Goal: Transaction & Acquisition: Book appointment/travel/reservation

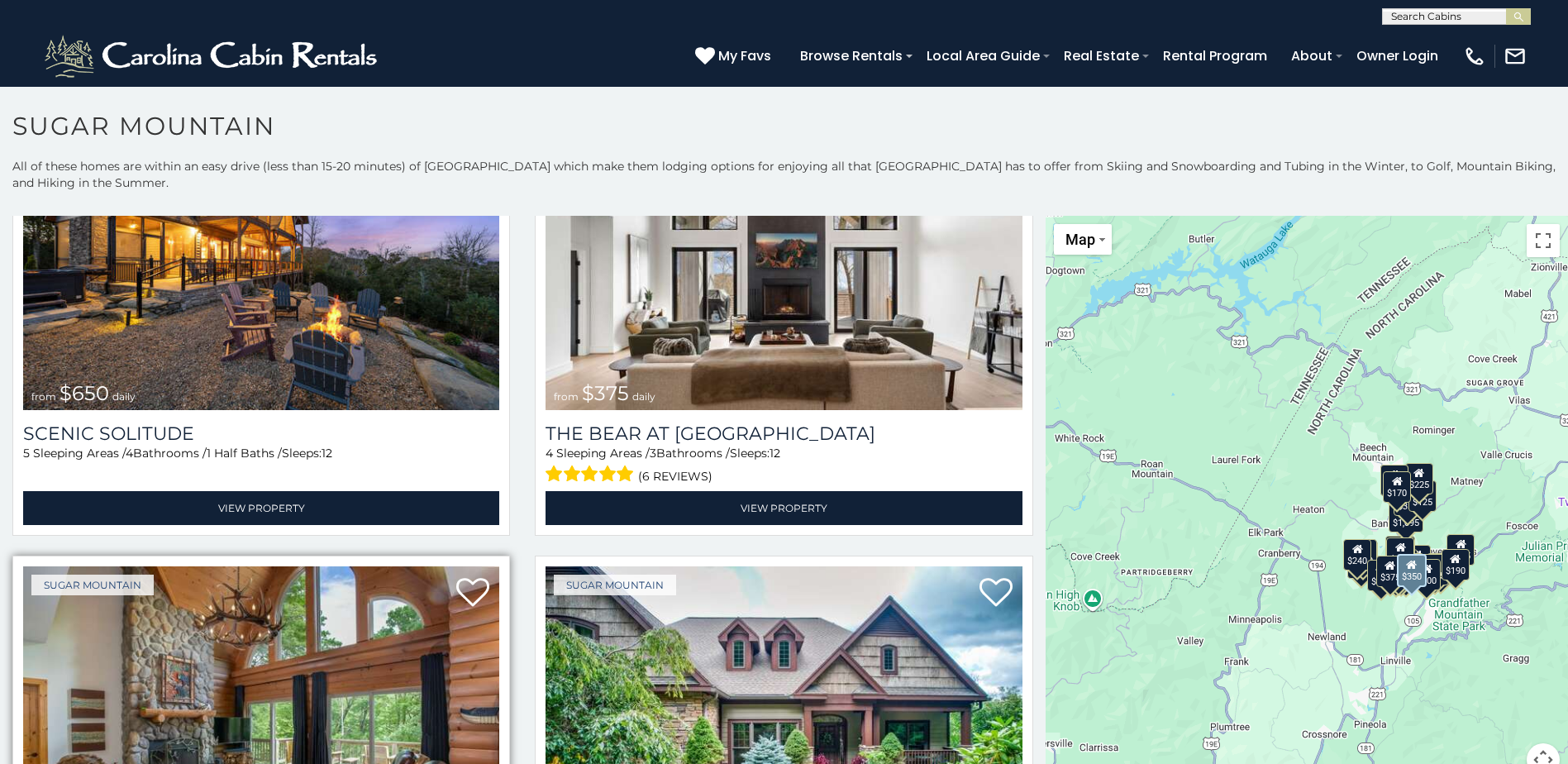
scroll to position [166, 0]
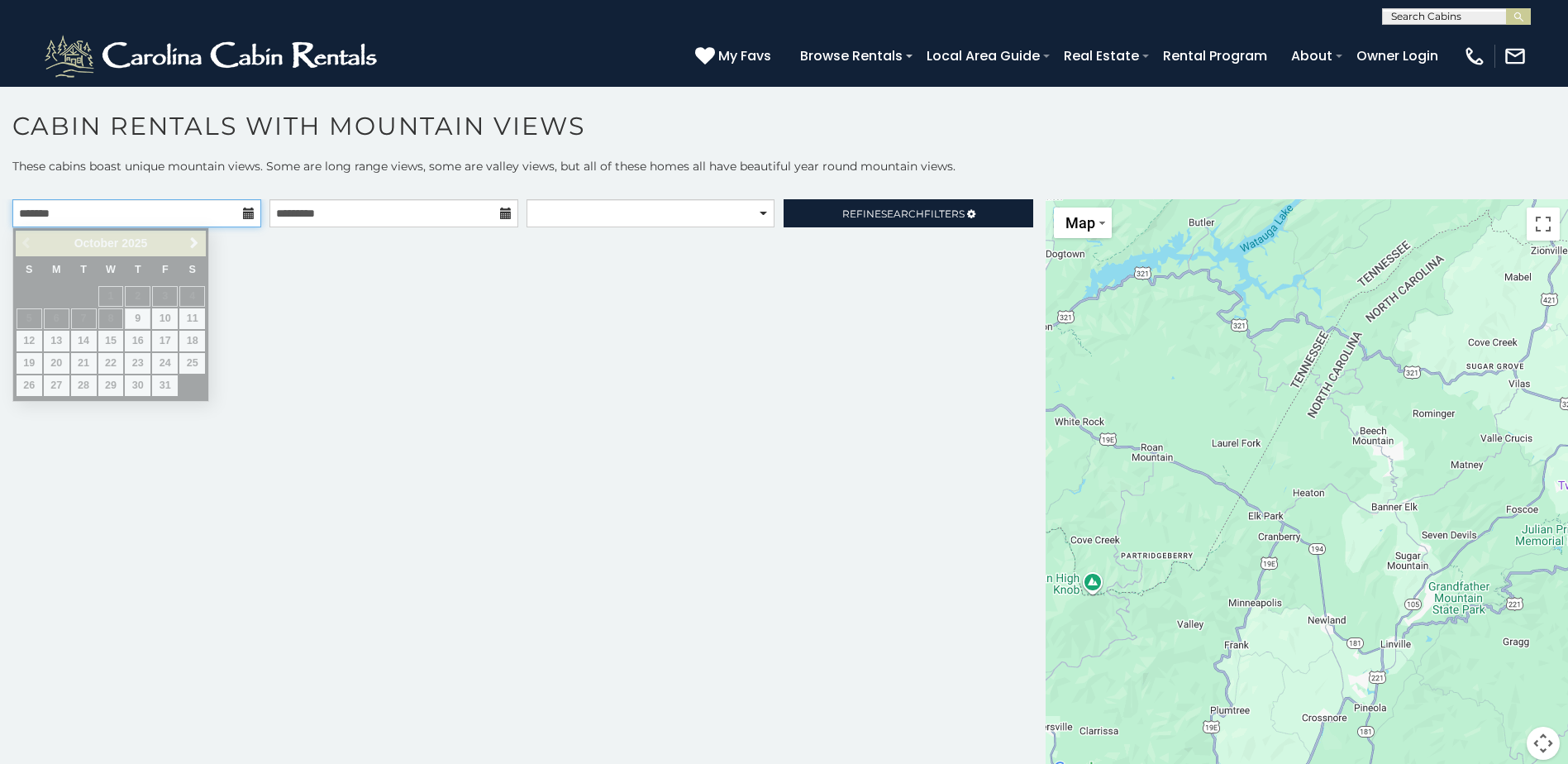
click at [126, 211] on input "text" at bounding box center [137, 213] width 249 height 28
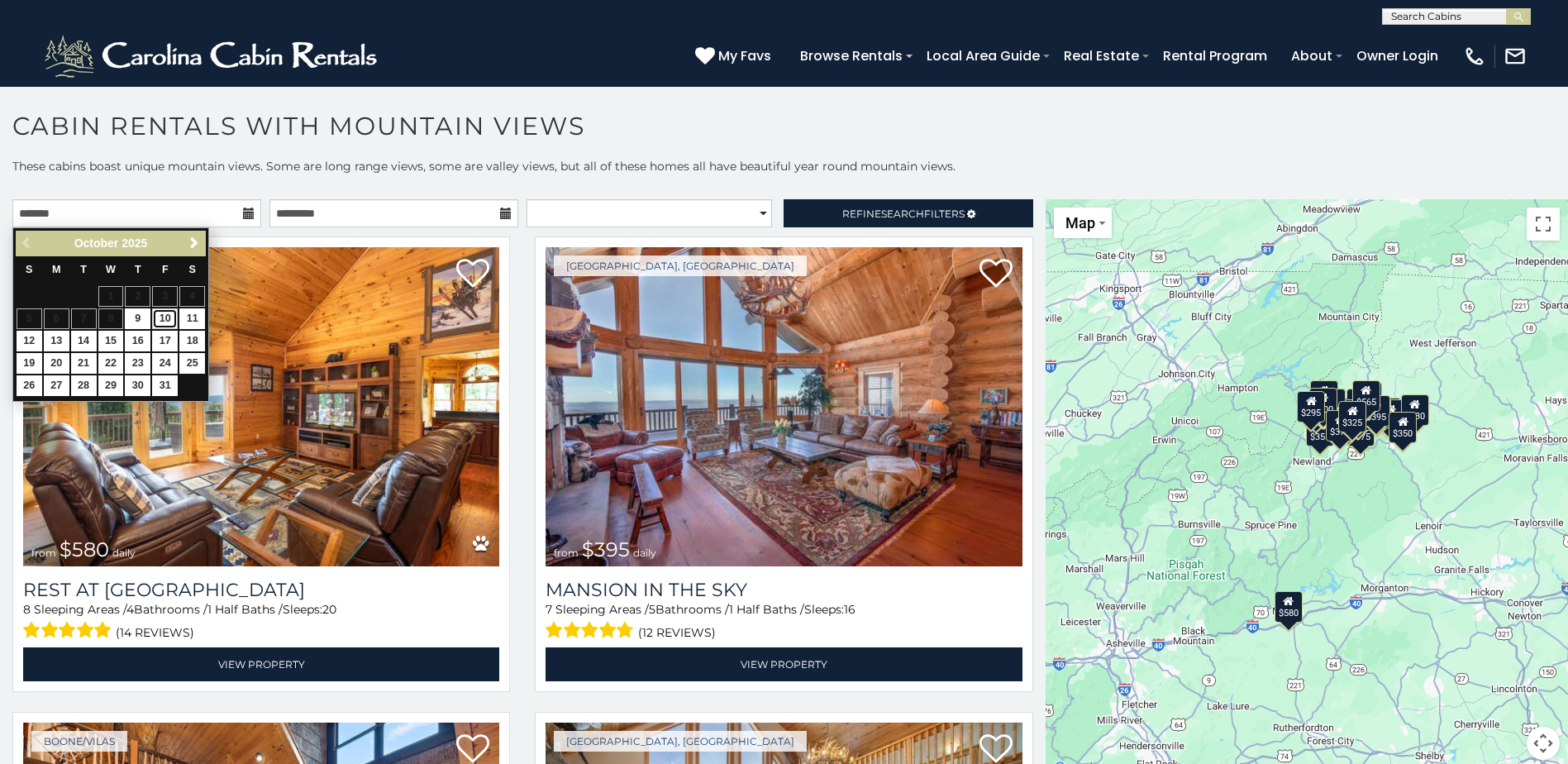
click at [165, 315] on link "10" at bounding box center [165, 318] width 26 height 21
type input "**********"
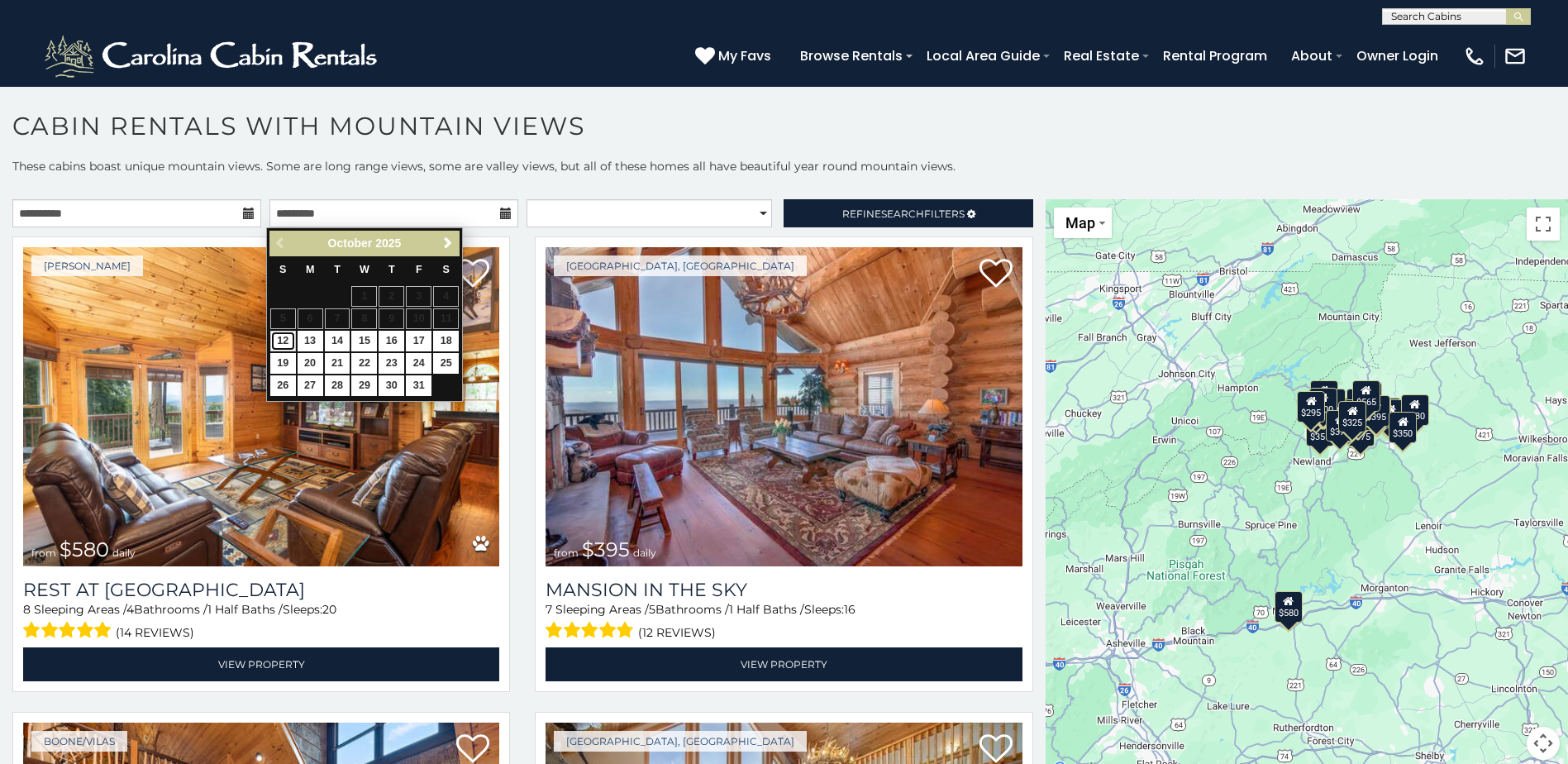
click at [286, 339] on link "12" at bounding box center [283, 341] width 26 height 21
type input "**********"
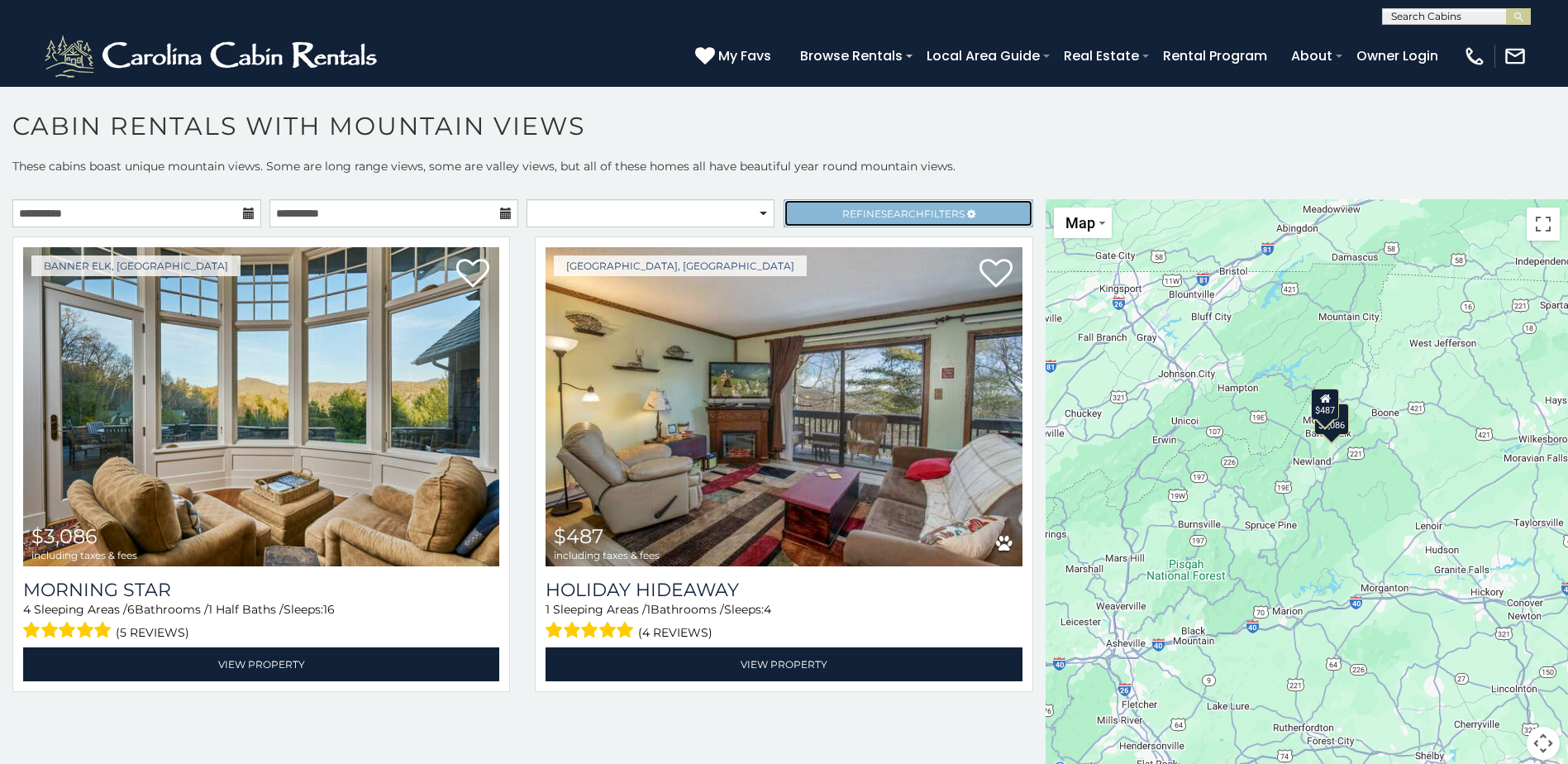
click at [922, 207] on span "Refine Search Filters" at bounding box center [903, 213] width 123 height 12
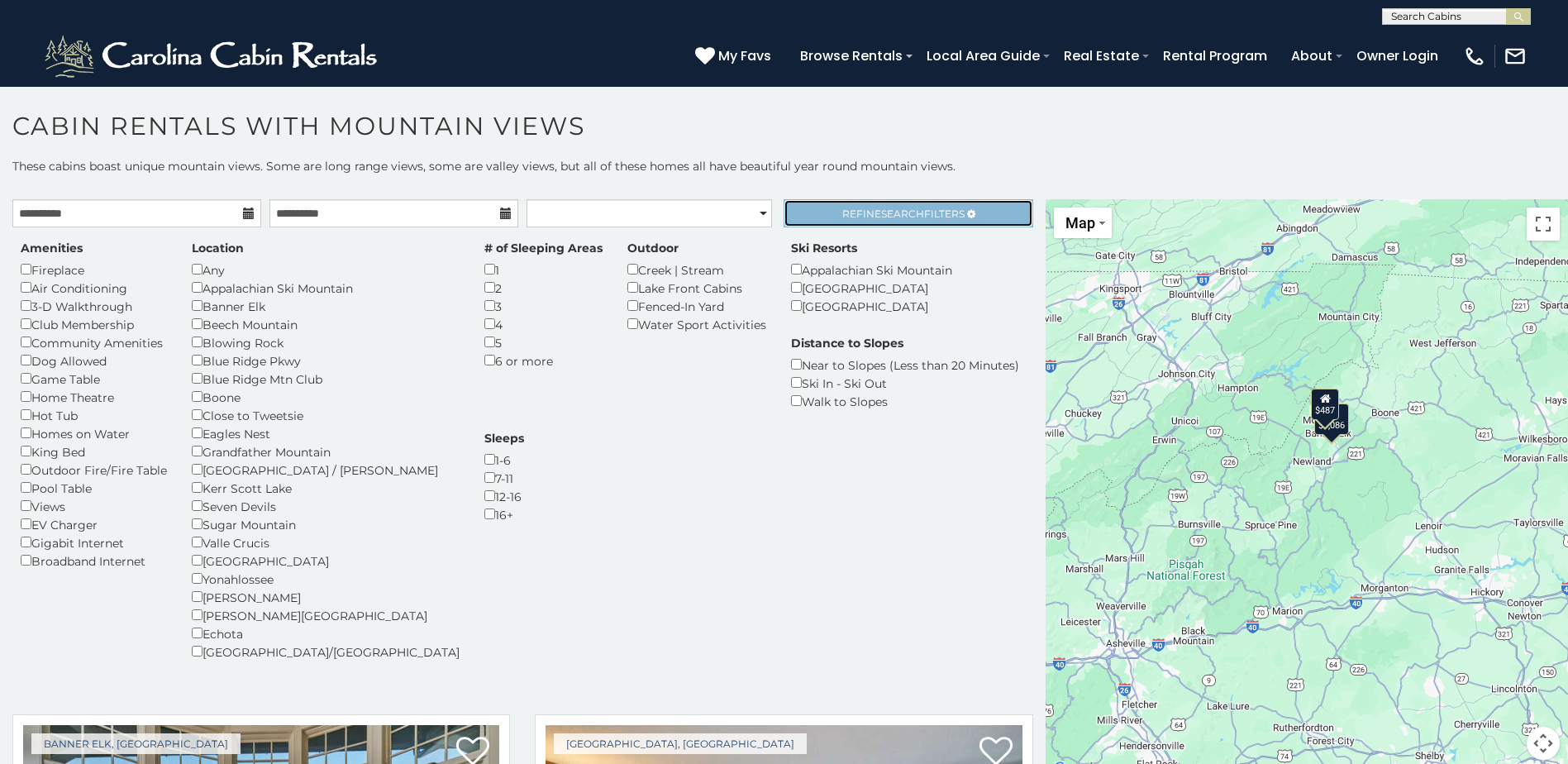
click at [881, 207] on span "Search" at bounding box center [902, 213] width 43 height 12
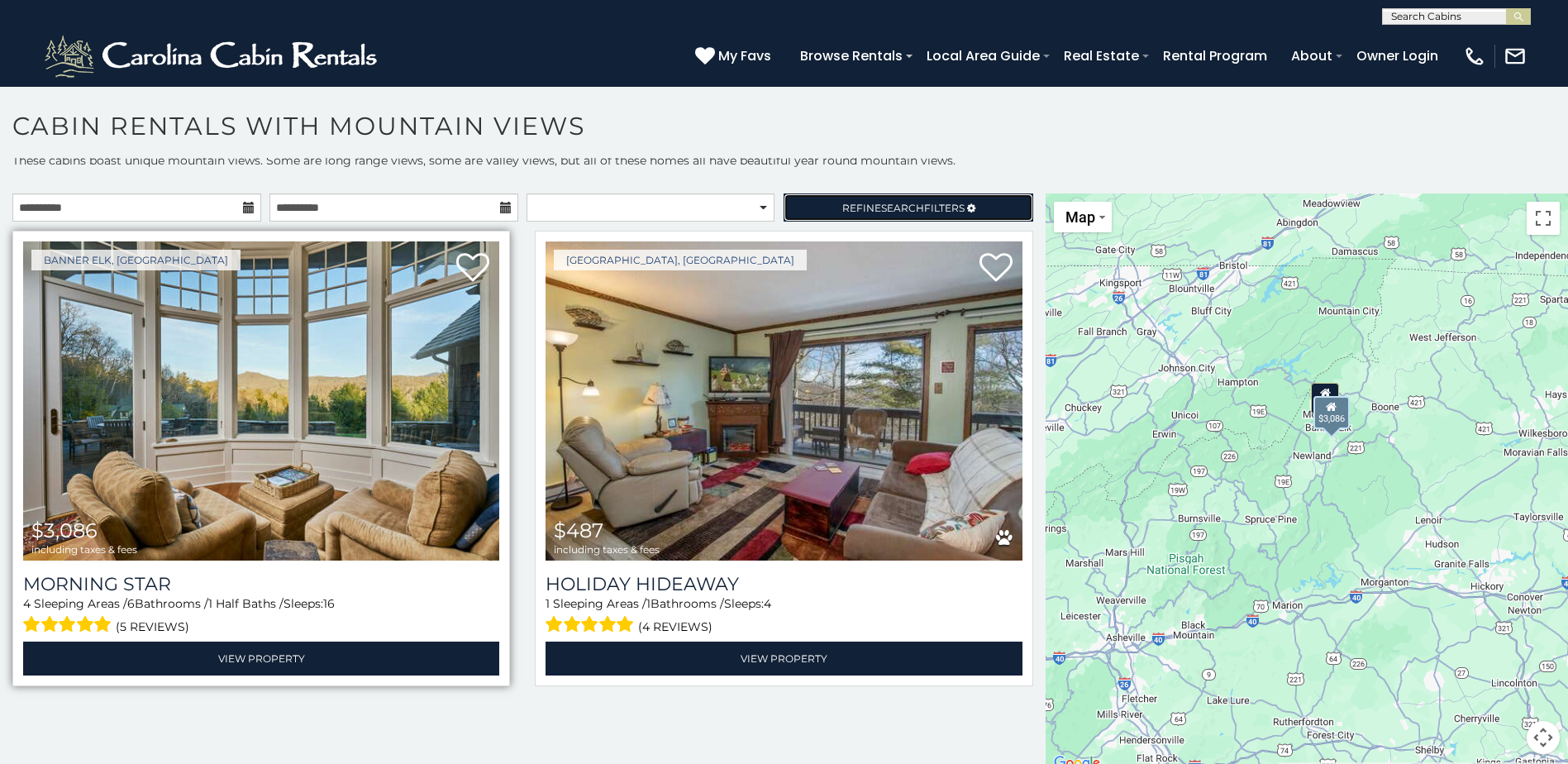
scroll to position [7, 0]
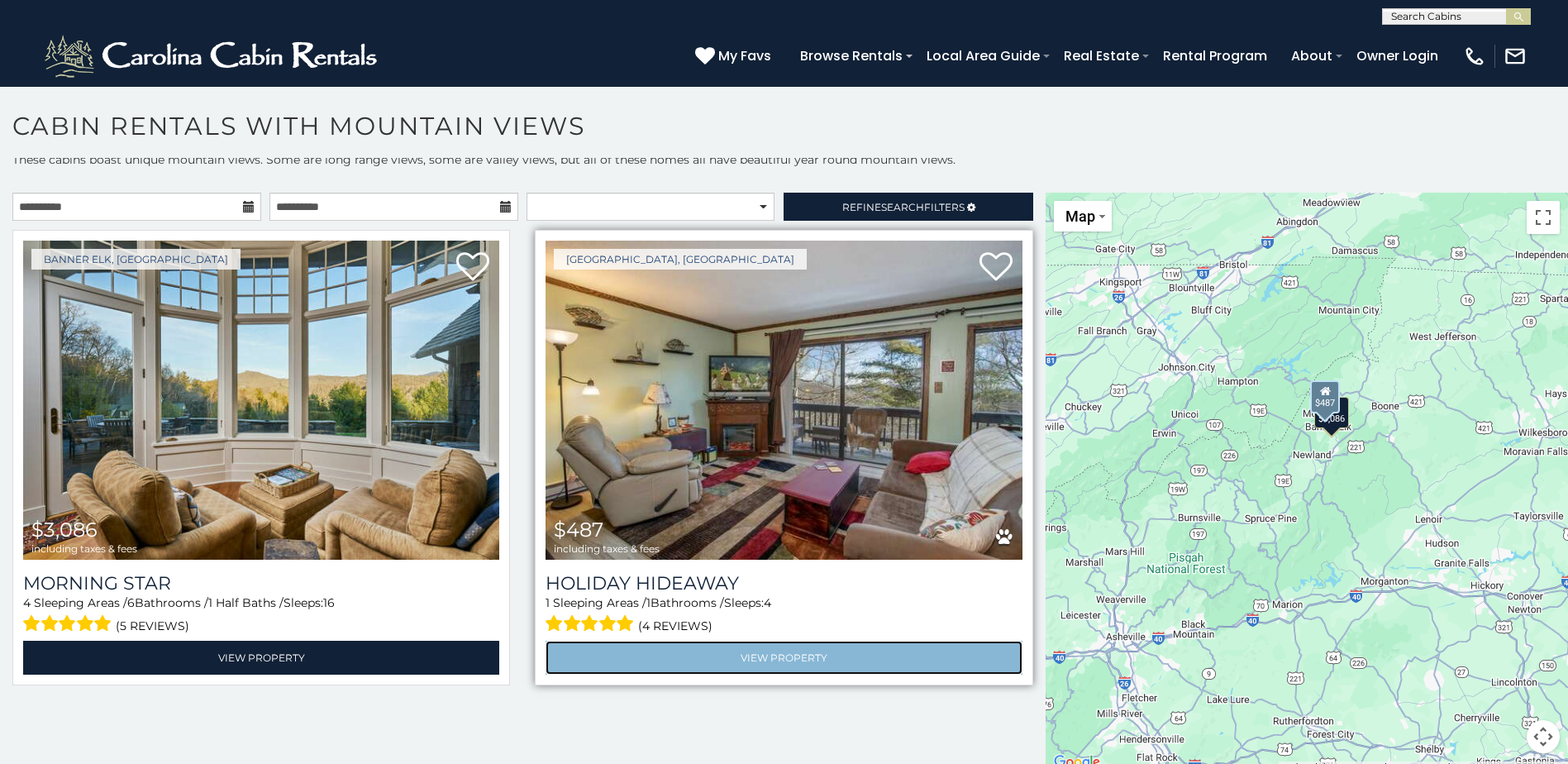
click at [769, 648] on link "View Property" at bounding box center [784, 658] width 476 height 34
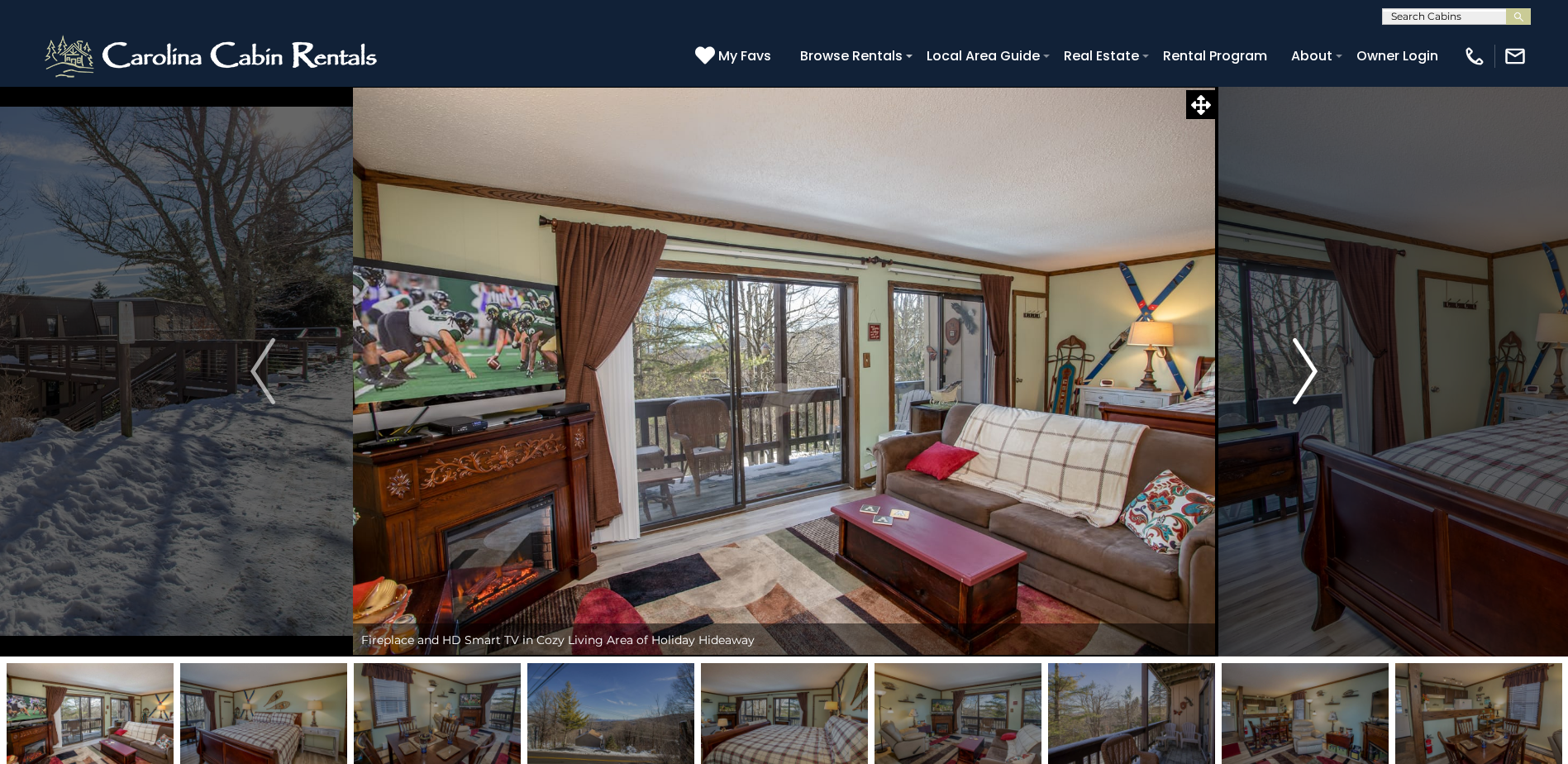
click at [1305, 377] on img "Next" at bounding box center [1305, 371] width 25 height 66
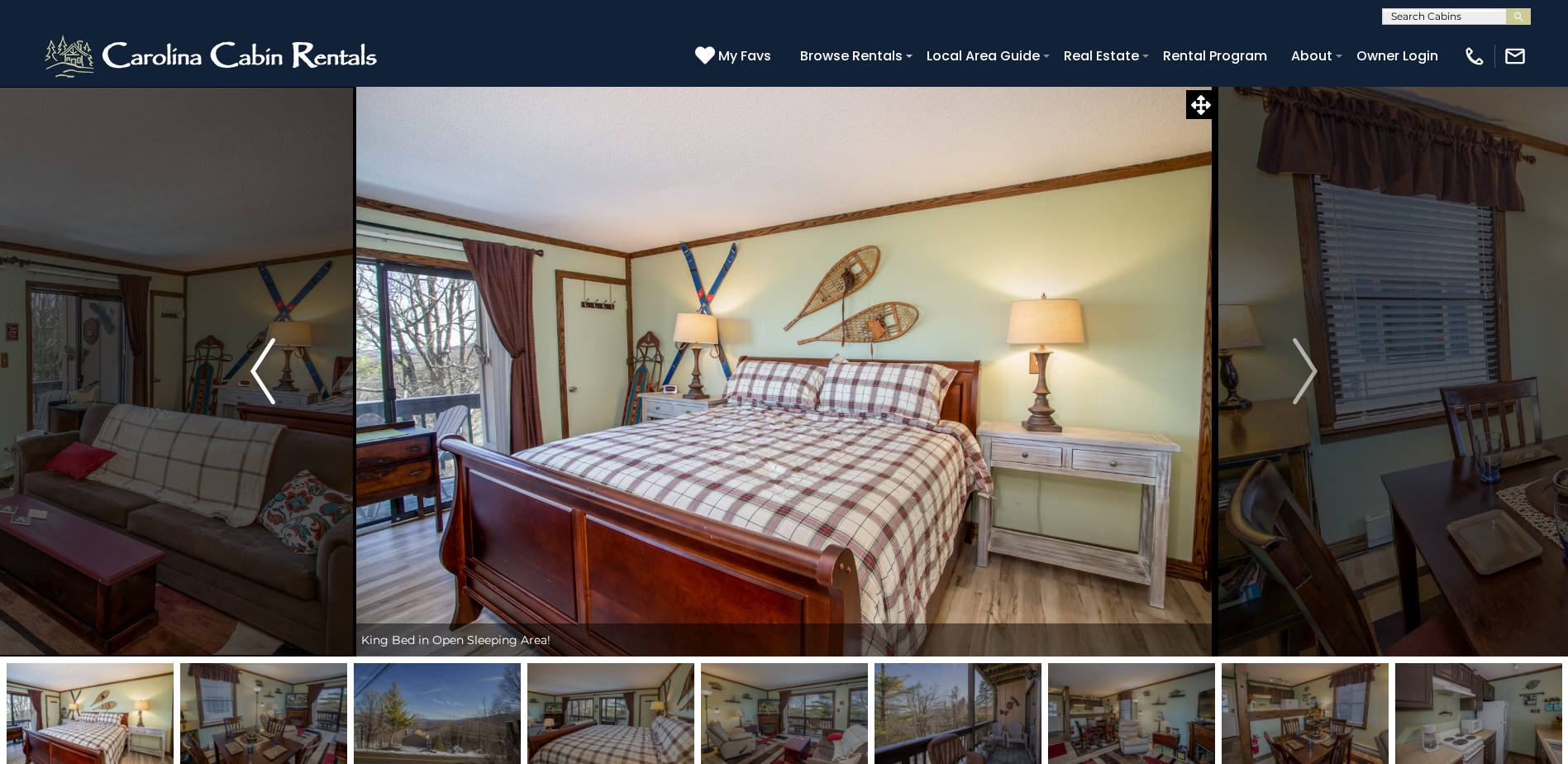
click at [256, 367] on img "Previous" at bounding box center [262, 371] width 25 height 66
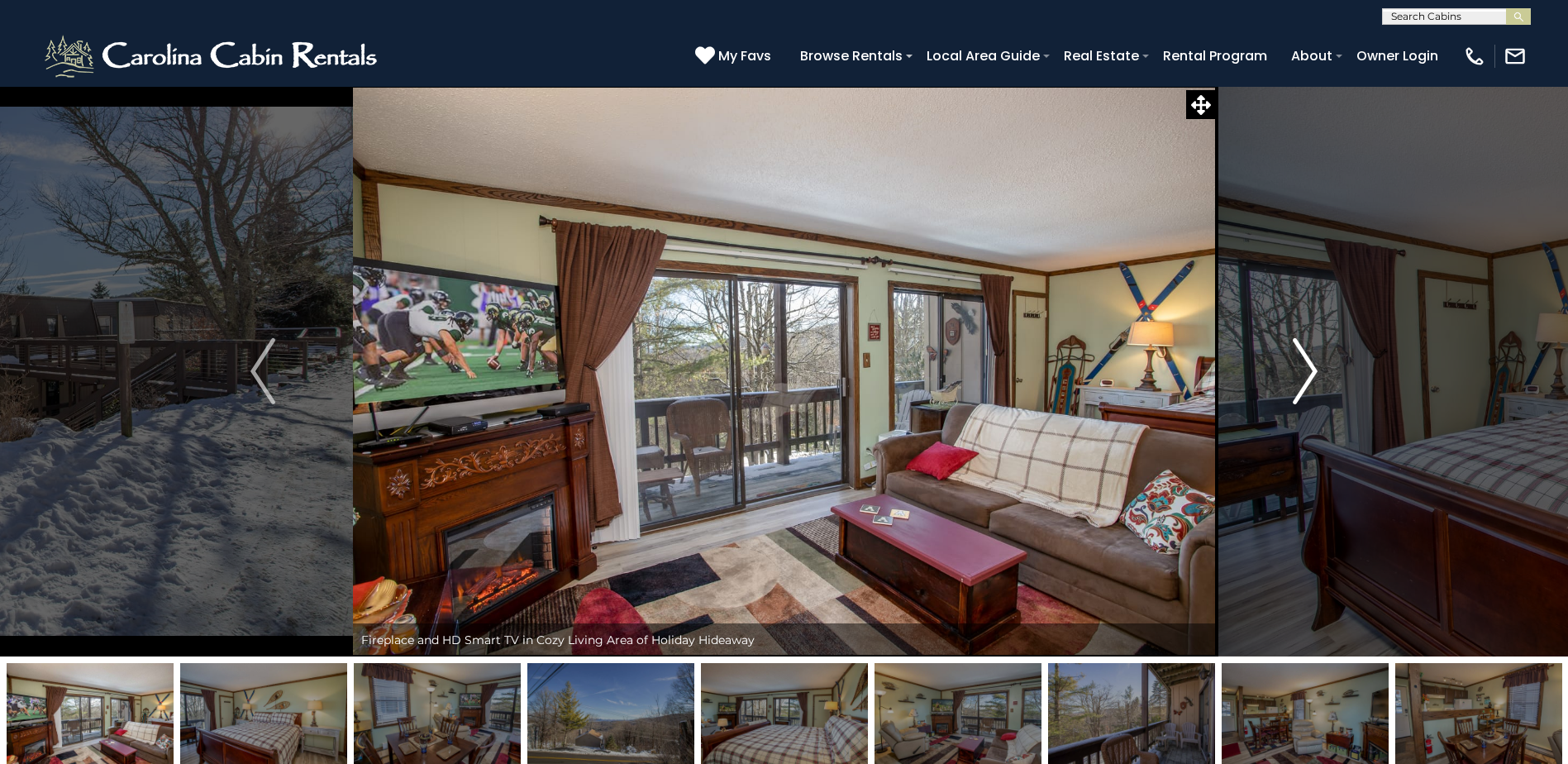
click at [1315, 375] on img "Next" at bounding box center [1305, 371] width 25 height 66
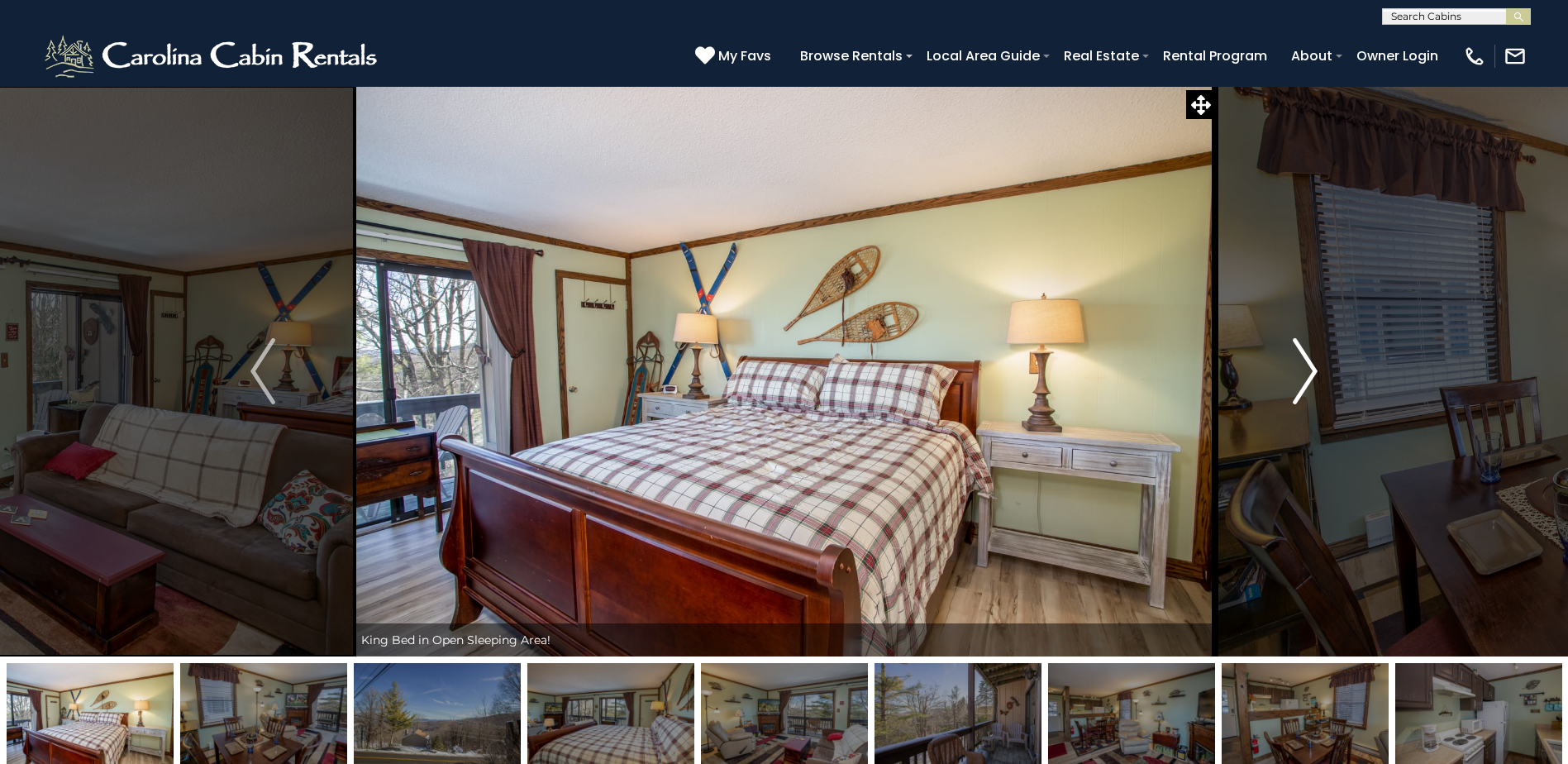
click at [1315, 375] on img "Next" at bounding box center [1305, 371] width 25 height 66
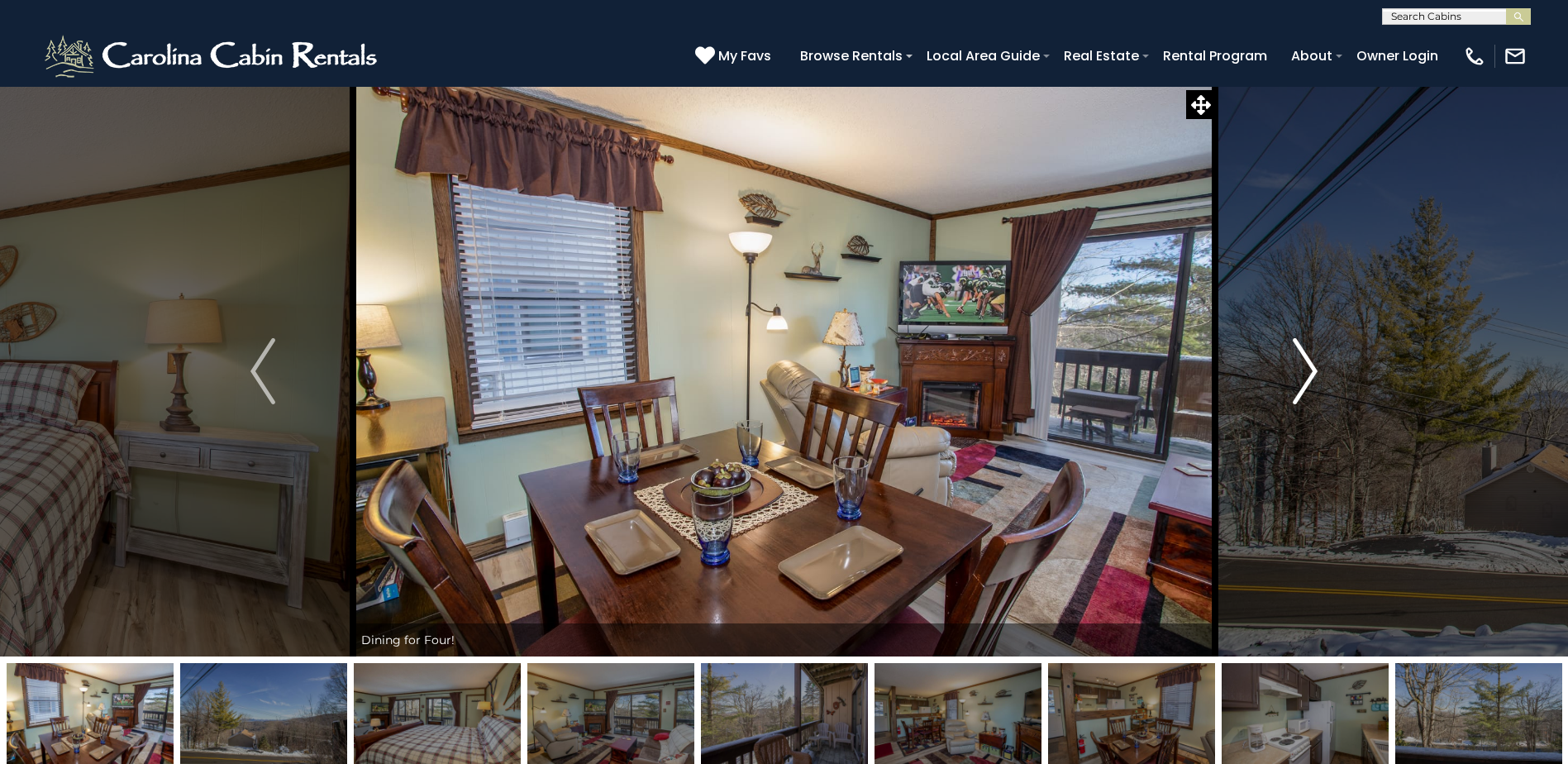
click at [1315, 375] on img "Next" at bounding box center [1305, 371] width 25 height 66
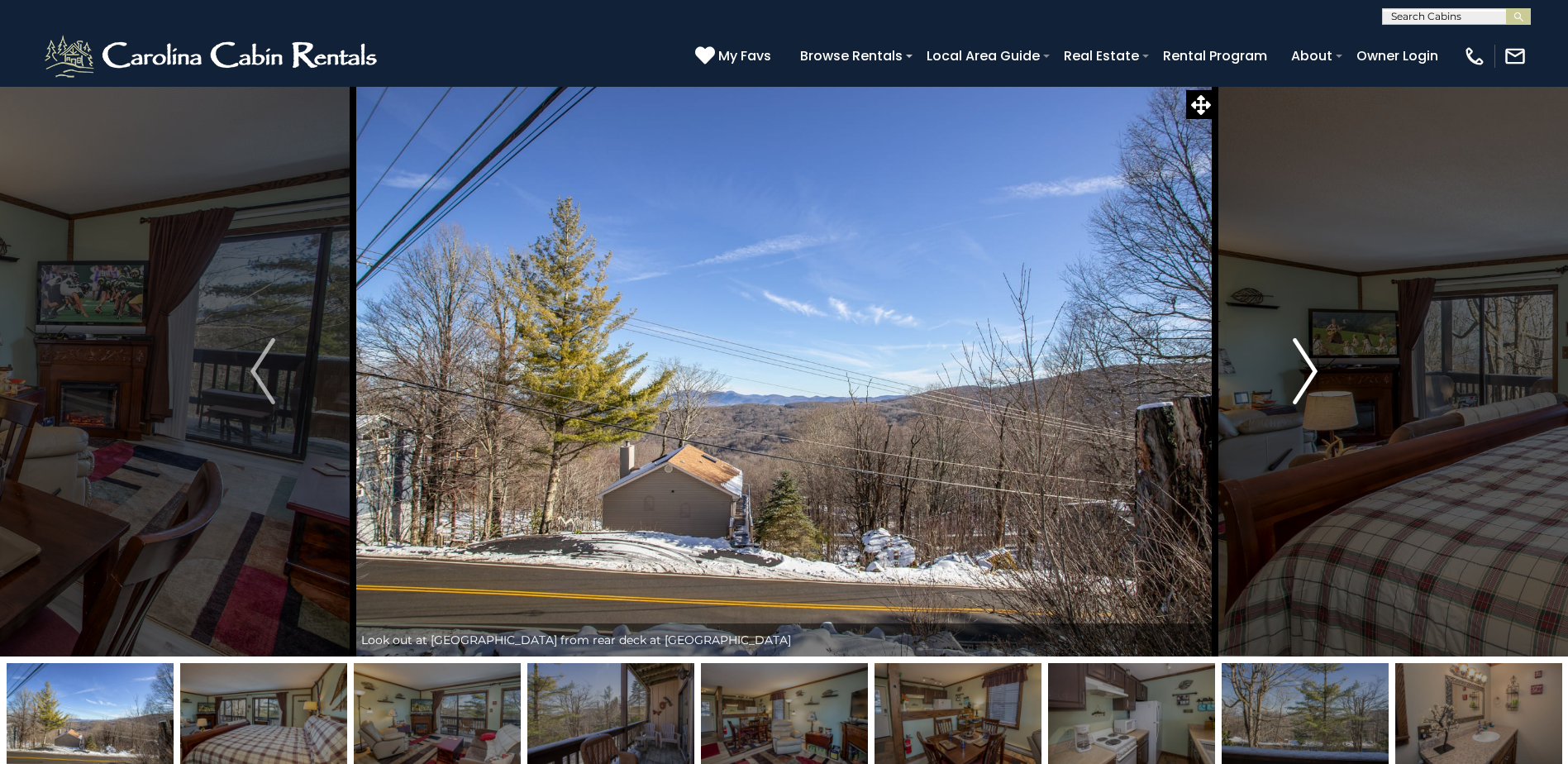
click at [1307, 377] on img "Next" at bounding box center [1305, 371] width 25 height 66
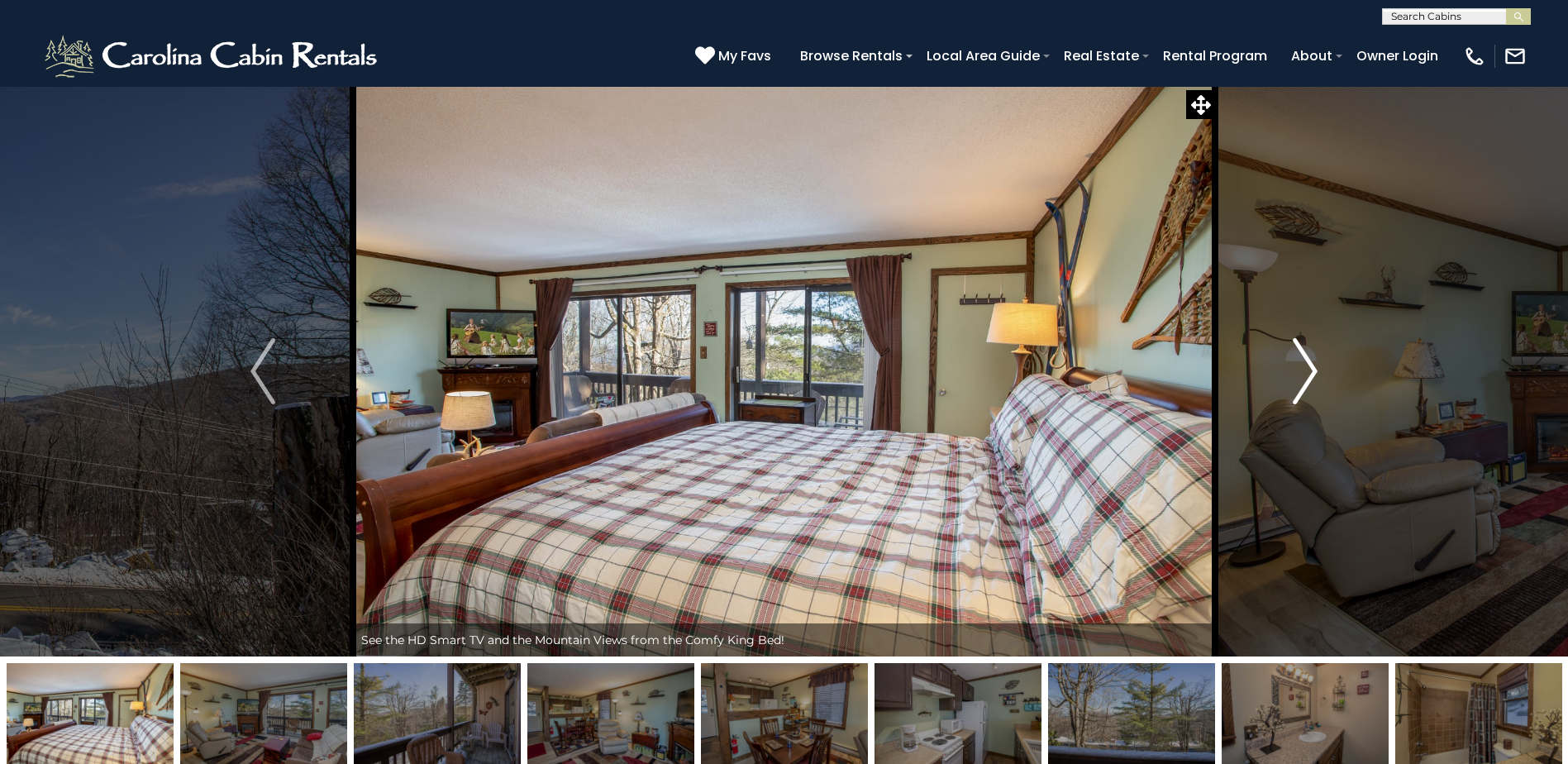
click at [1307, 377] on img "Next" at bounding box center [1305, 371] width 25 height 66
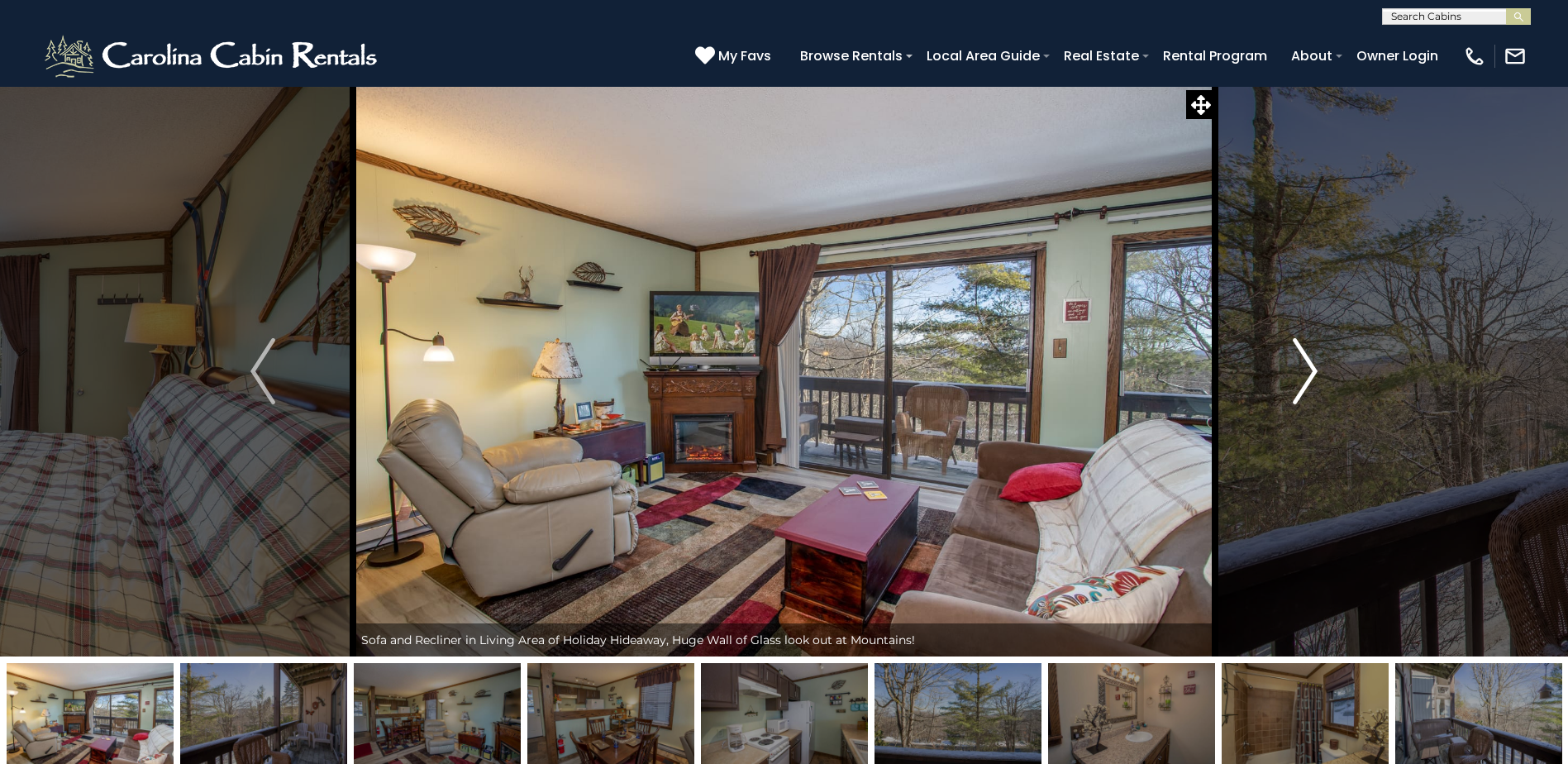
click at [1307, 377] on img "Next" at bounding box center [1305, 371] width 25 height 66
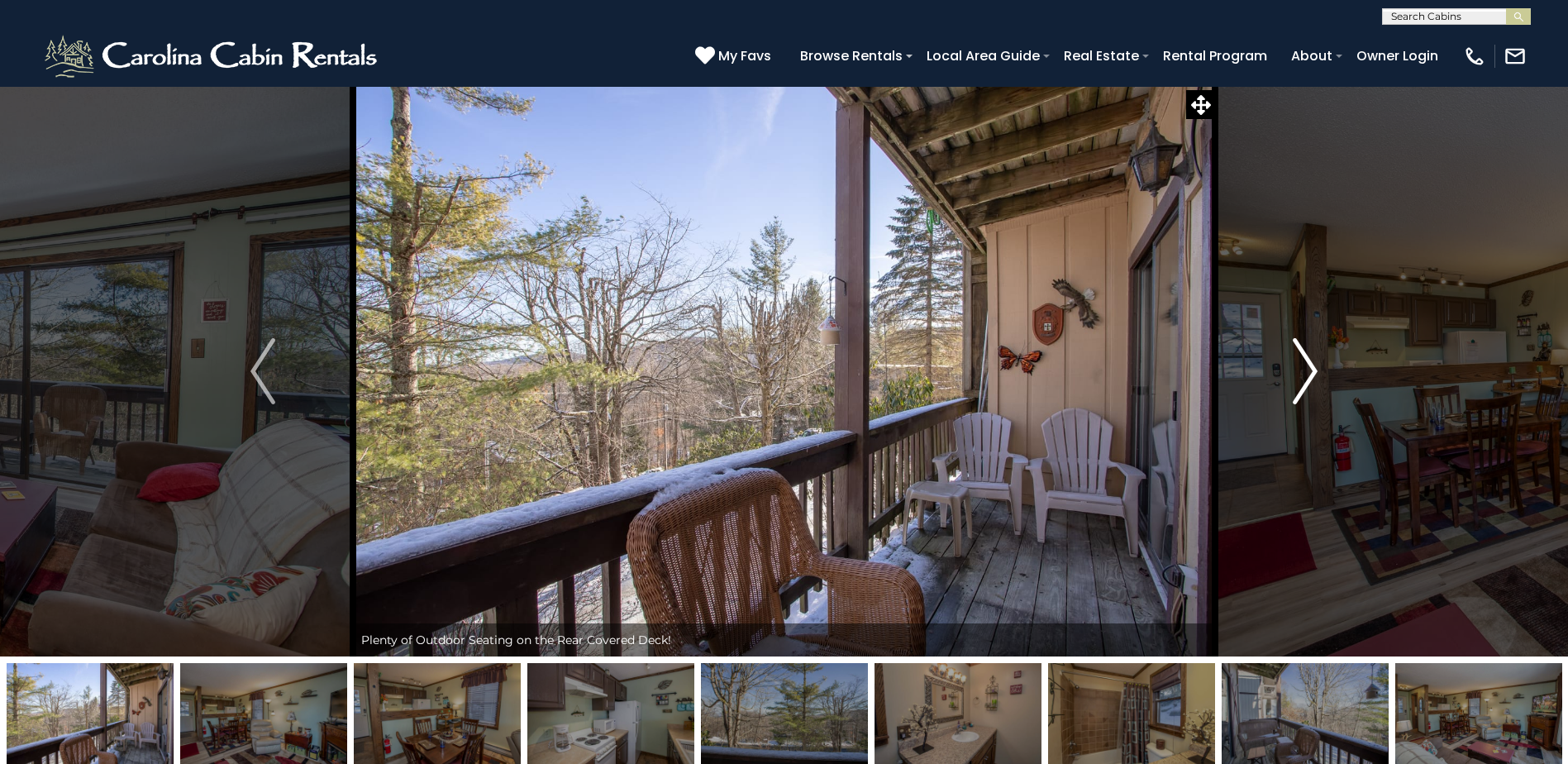
click at [1307, 377] on img "Next" at bounding box center [1305, 371] width 25 height 66
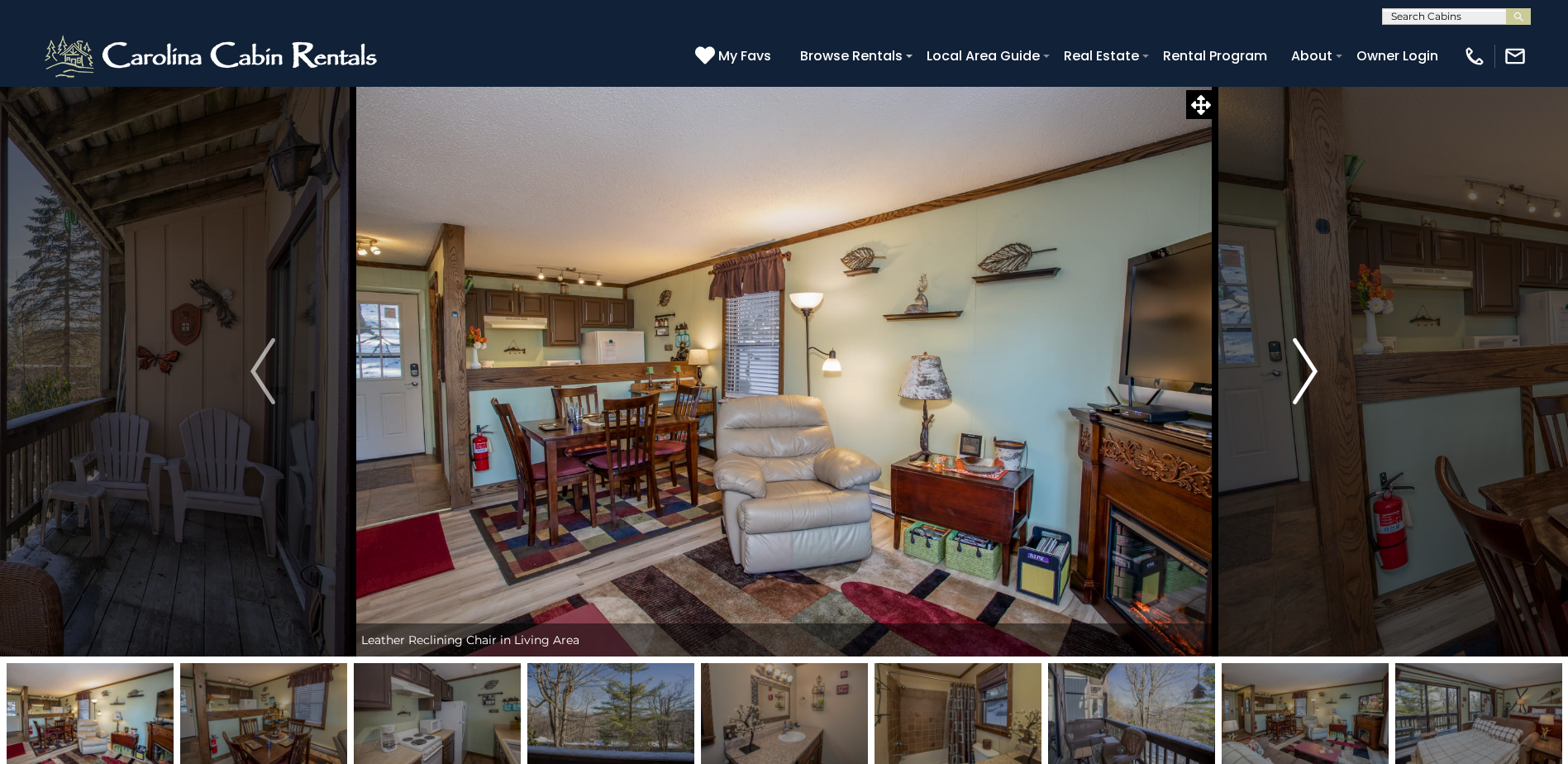
click at [1307, 377] on img "Next" at bounding box center [1305, 371] width 25 height 66
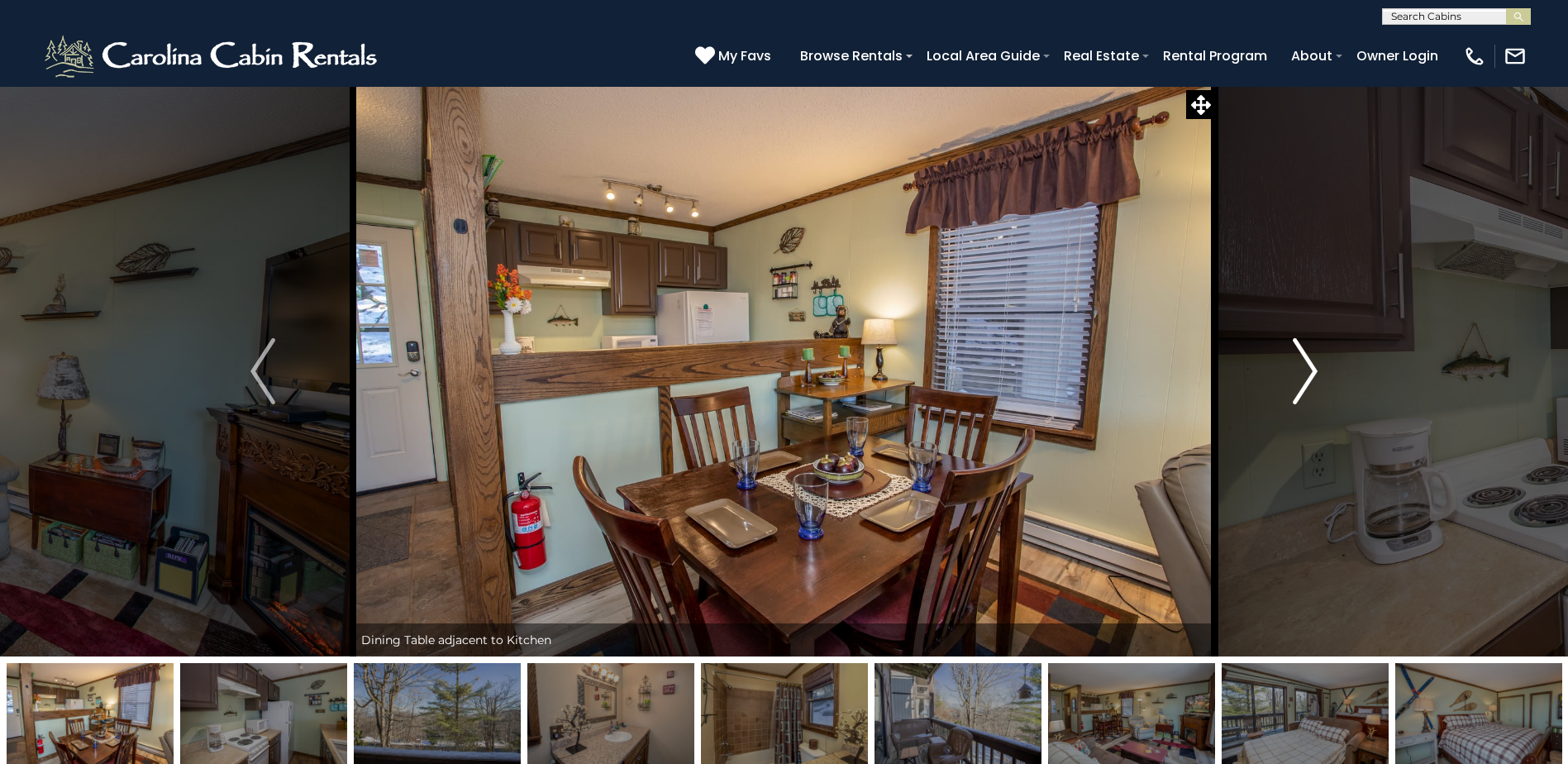
click at [1307, 378] on img "Next" at bounding box center [1305, 371] width 25 height 66
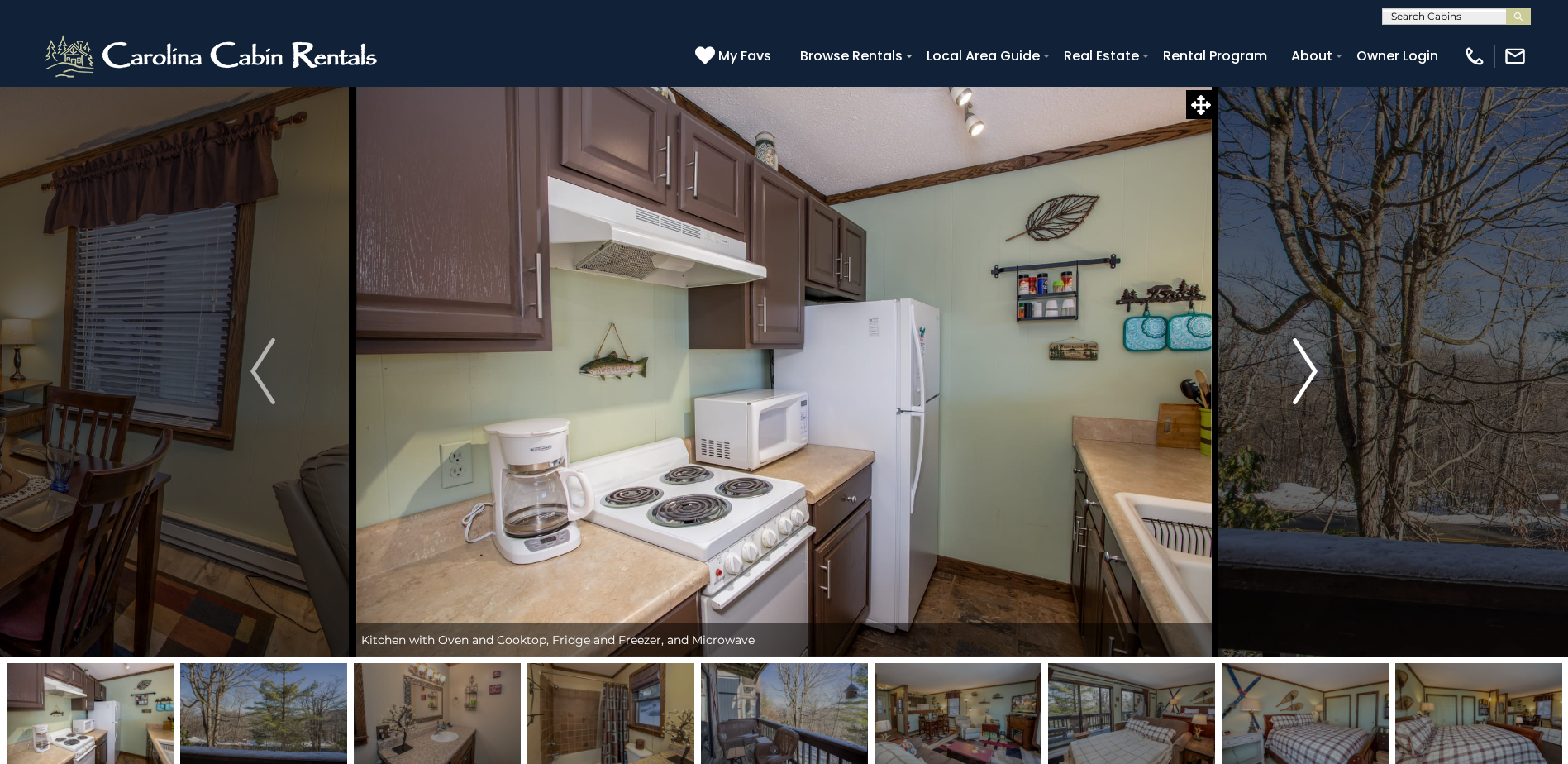
click at [1307, 378] on img "Next" at bounding box center [1305, 371] width 25 height 66
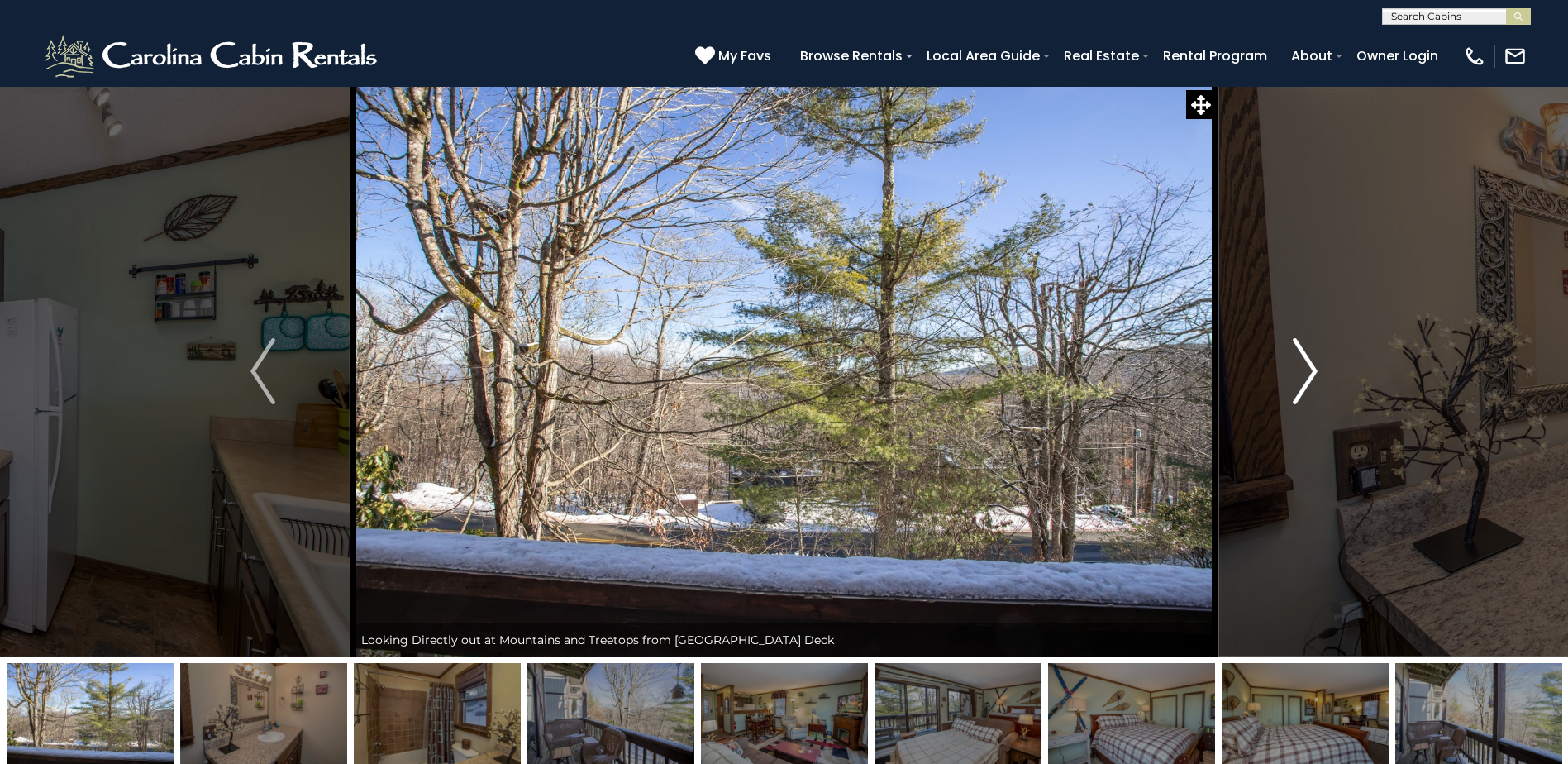
click at [1307, 378] on img "Next" at bounding box center [1305, 371] width 25 height 66
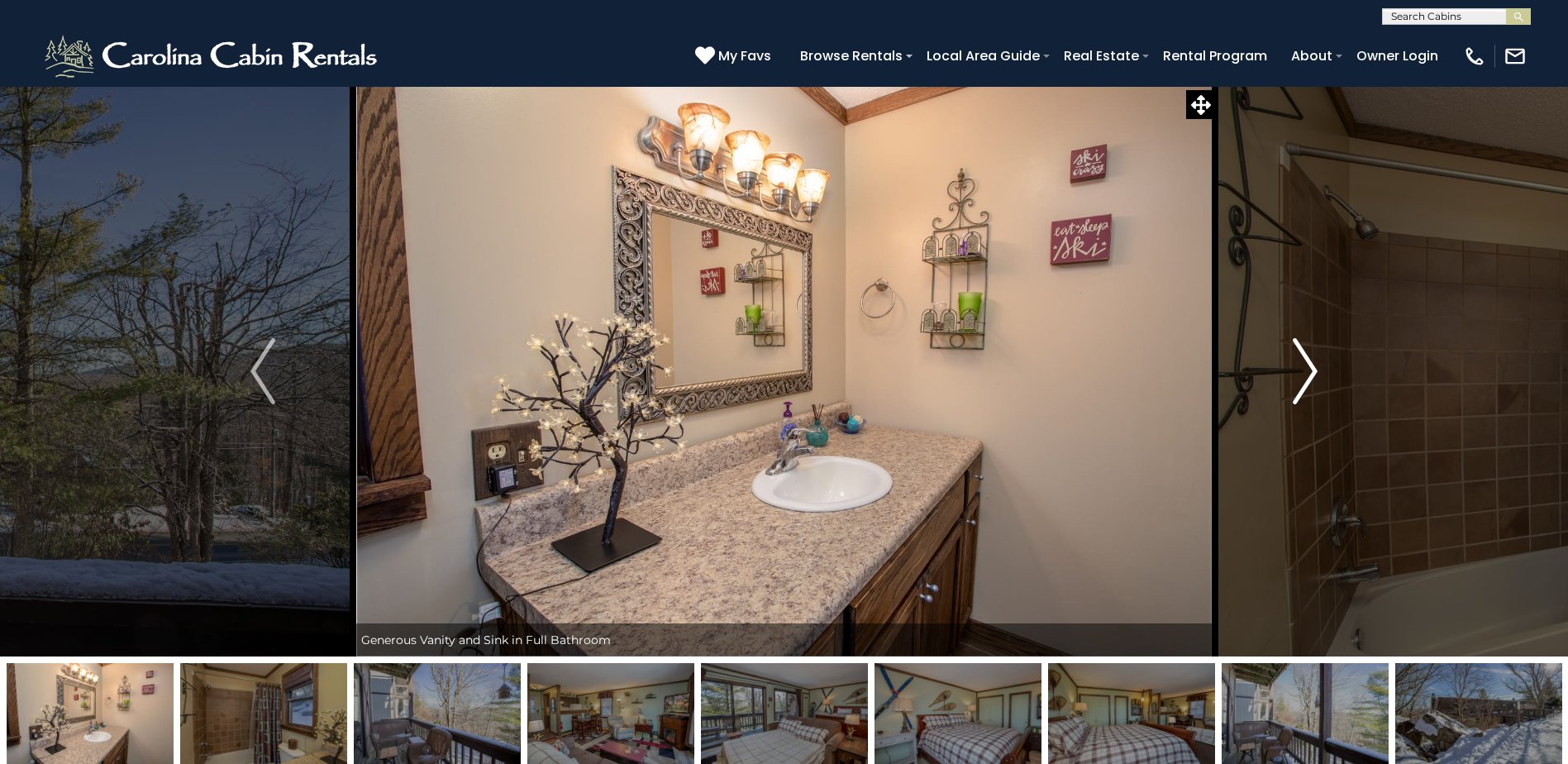
click at [1307, 378] on img "Next" at bounding box center [1305, 371] width 25 height 66
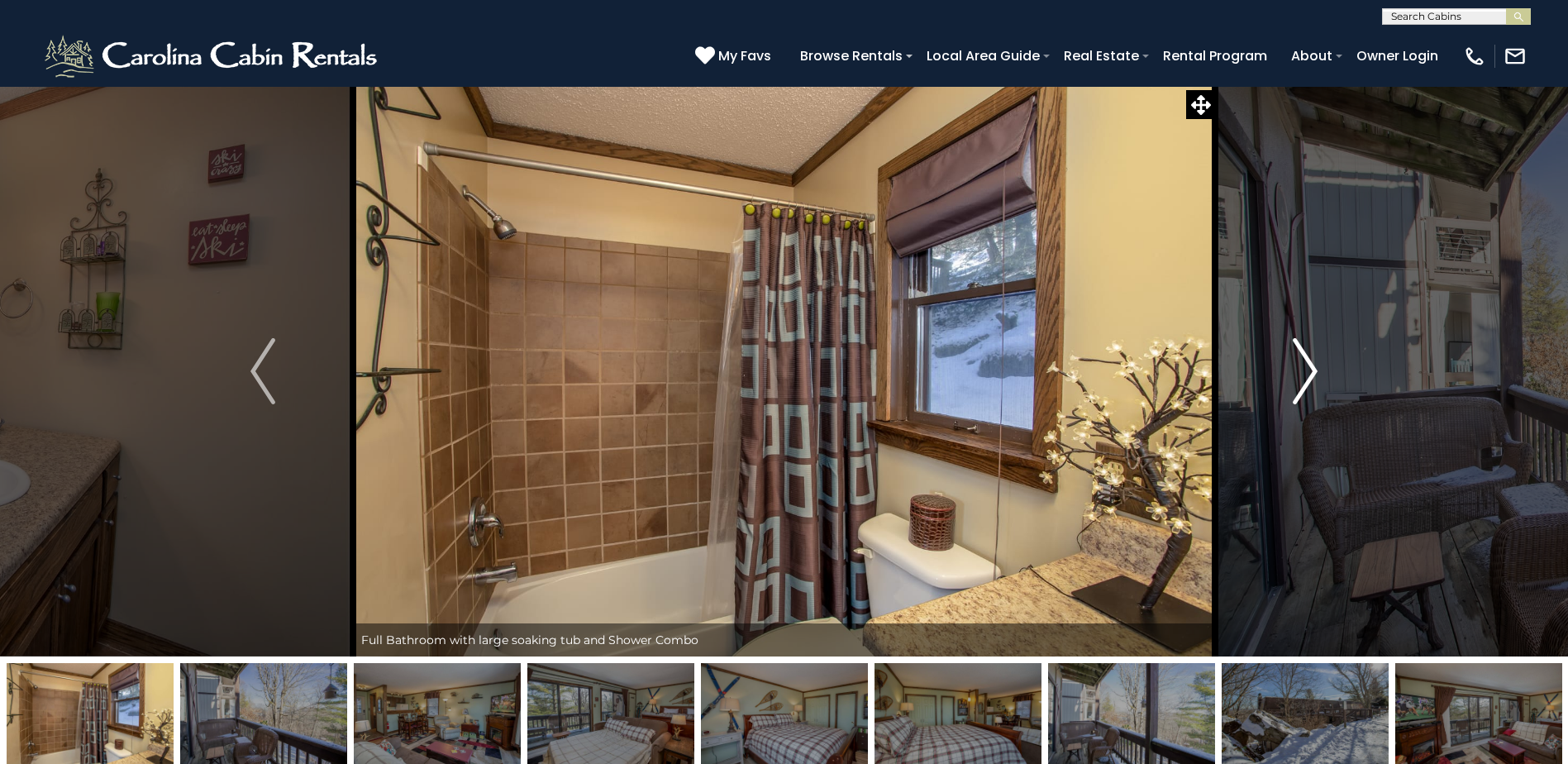
click at [1307, 378] on img "Next" at bounding box center [1305, 371] width 25 height 66
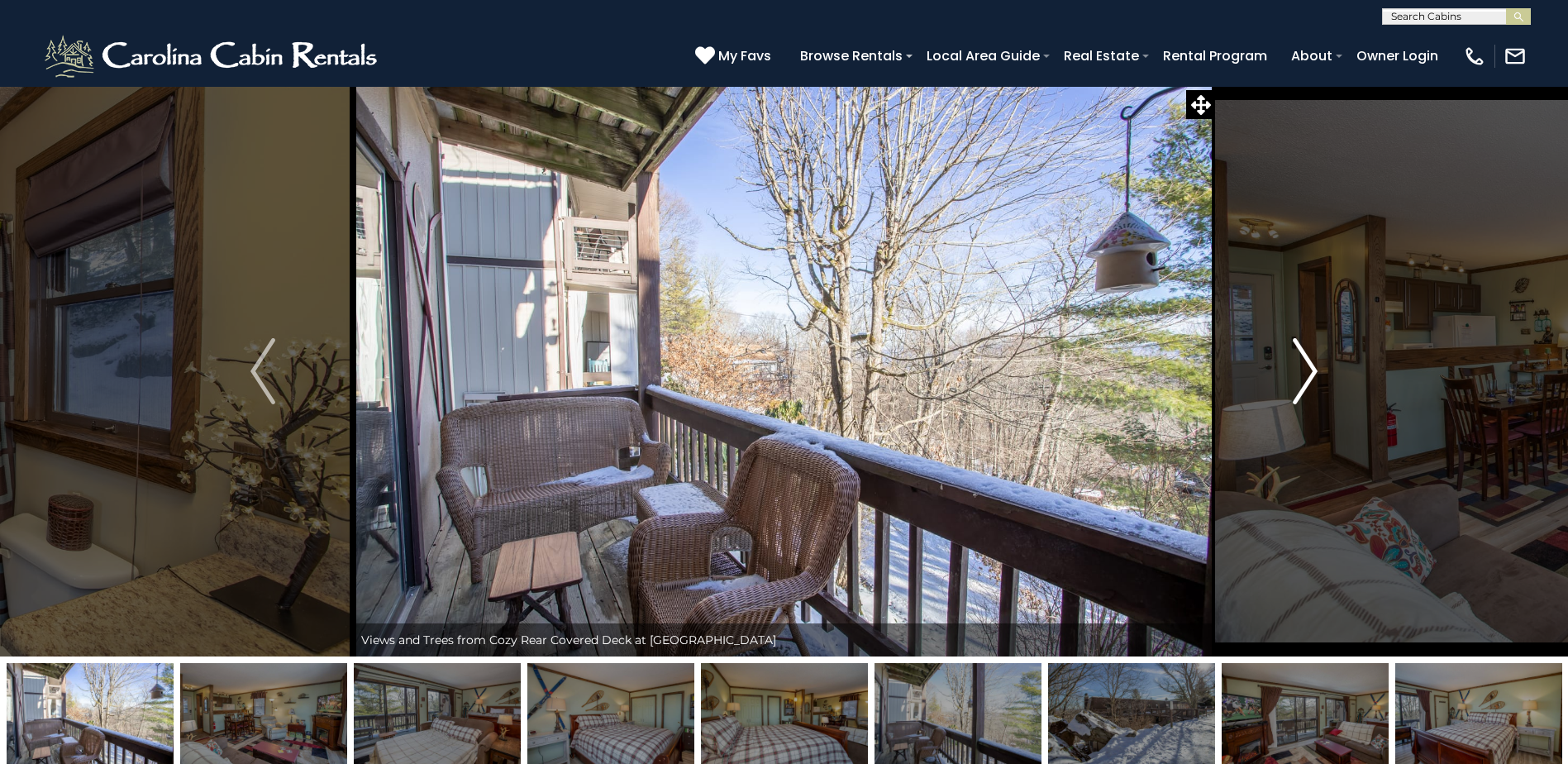
click at [1307, 378] on img "Next" at bounding box center [1305, 371] width 25 height 66
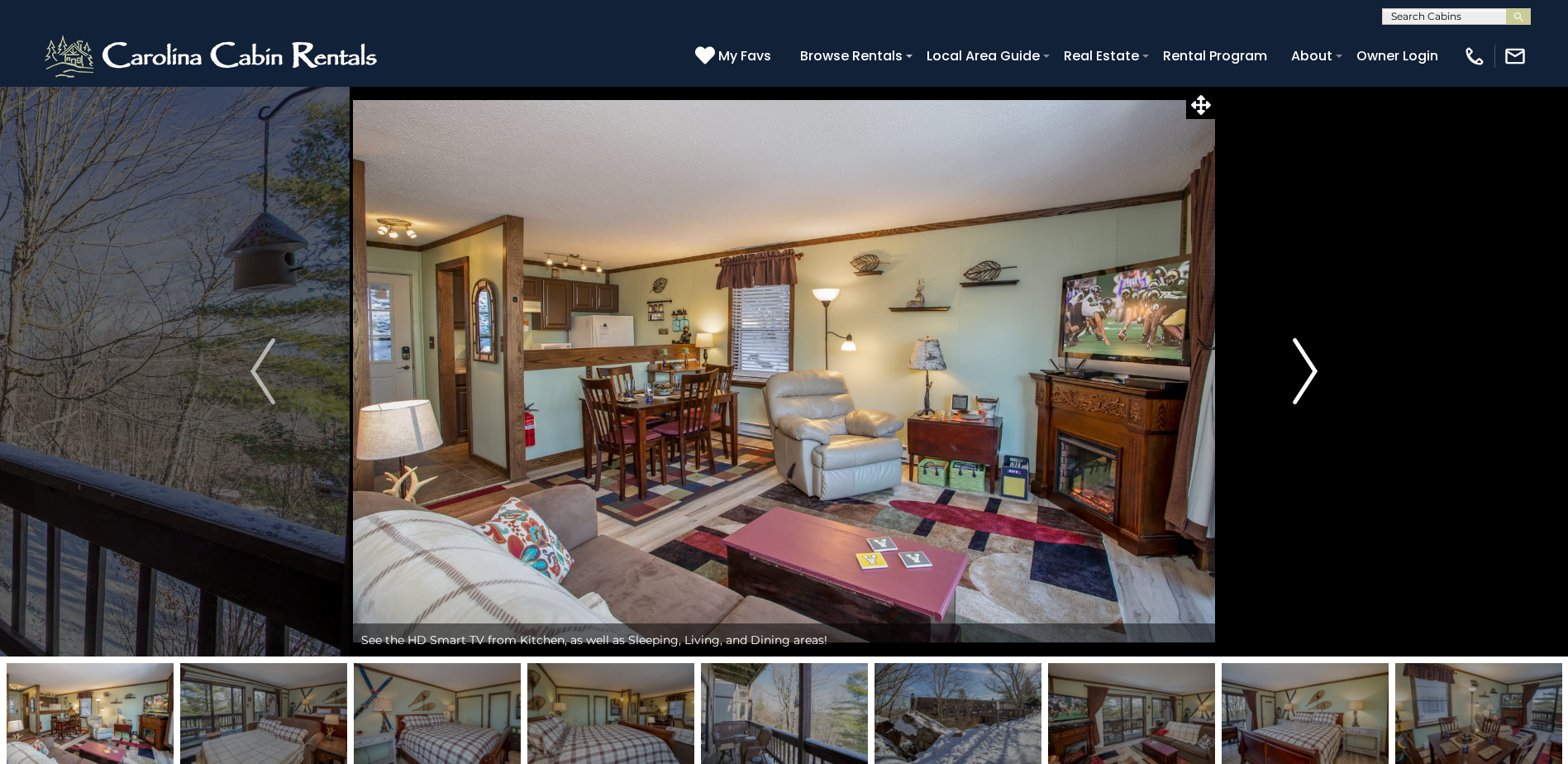
click at [1307, 378] on img "Next" at bounding box center [1305, 371] width 25 height 66
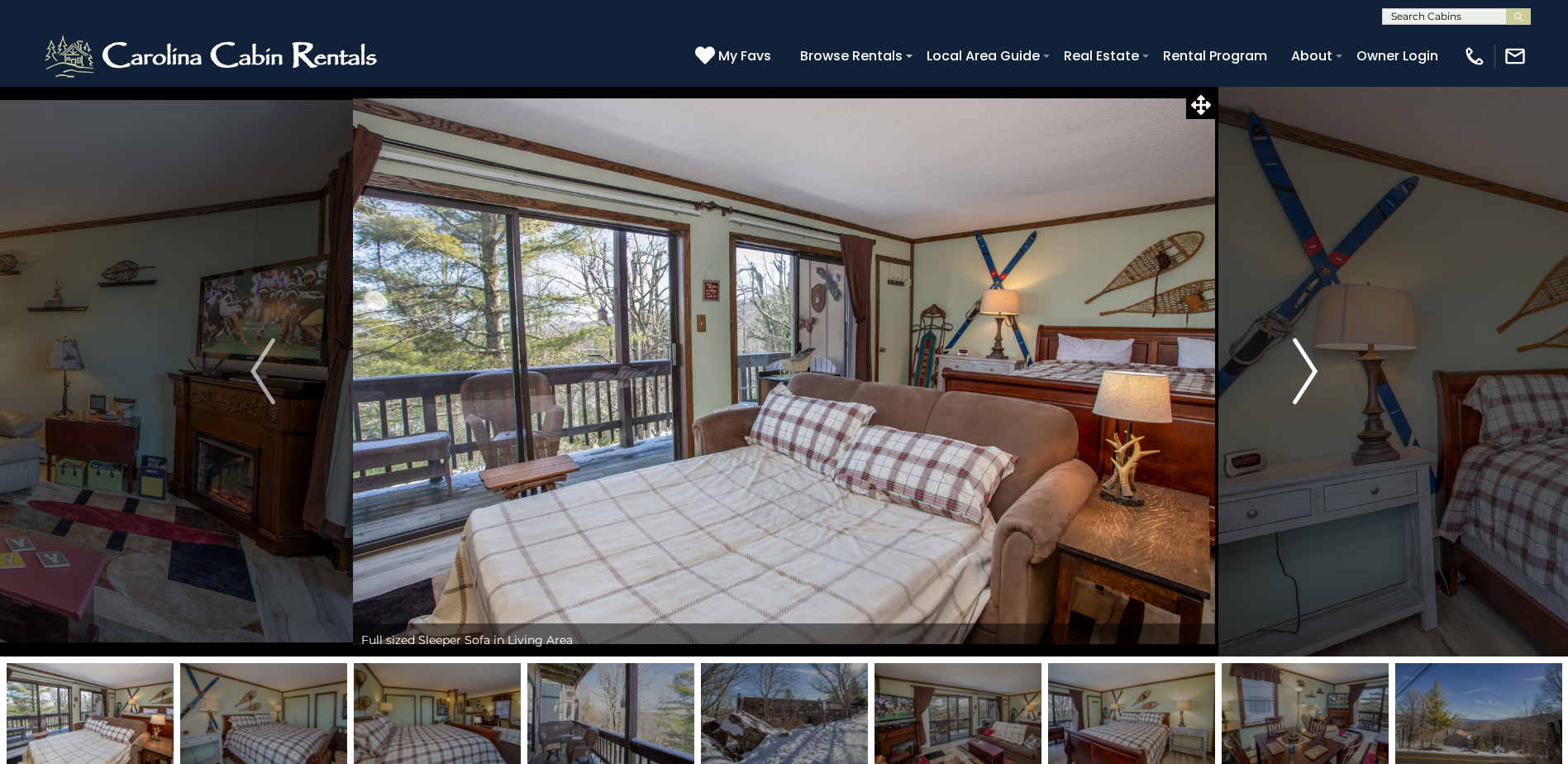
click at [1307, 378] on img "Next" at bounding box center [1305, 371] width 25 height 66
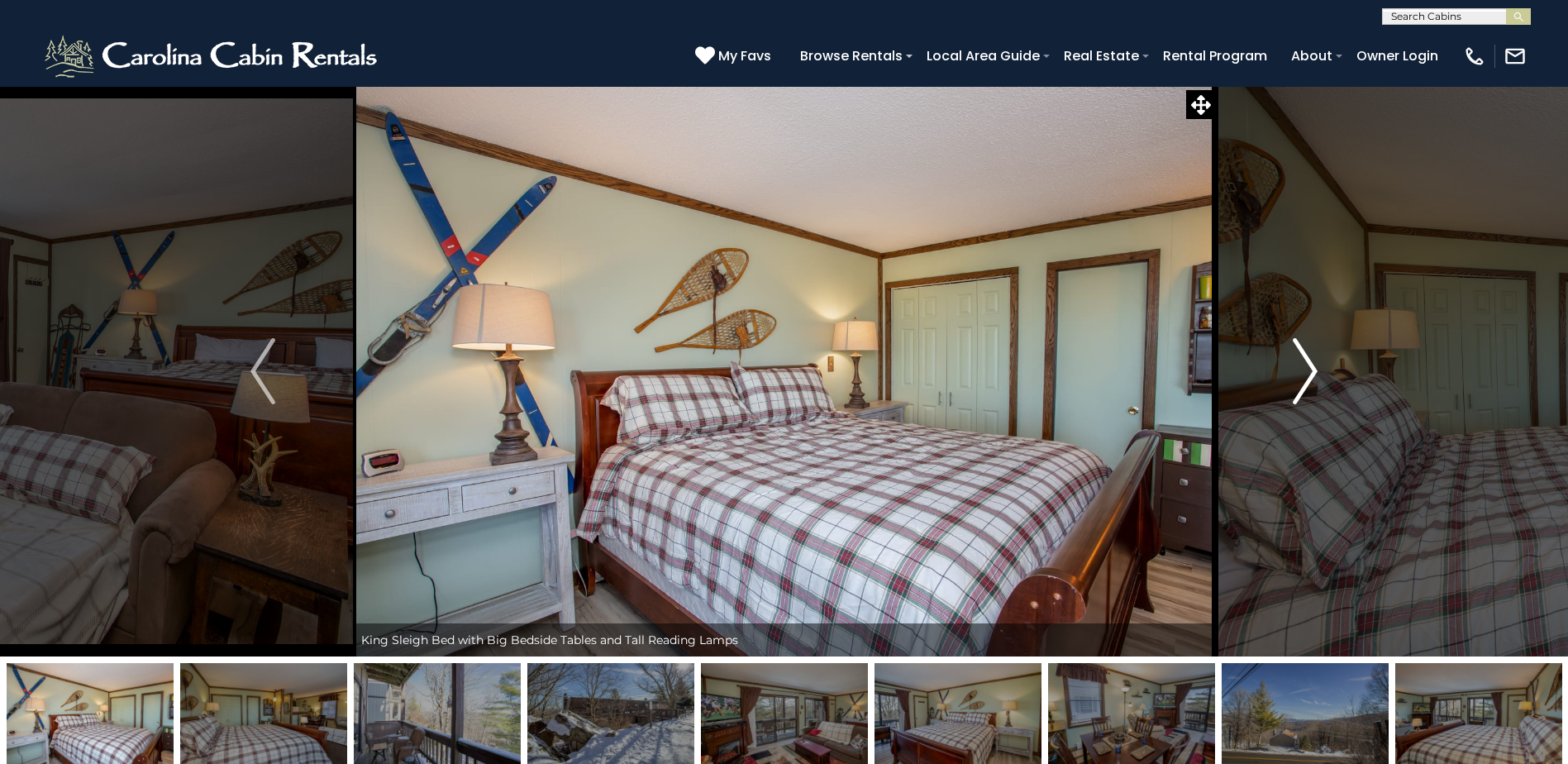
click at [1307, 378] on img "Next" at bounding box center [1305, 371] width 25 height 66
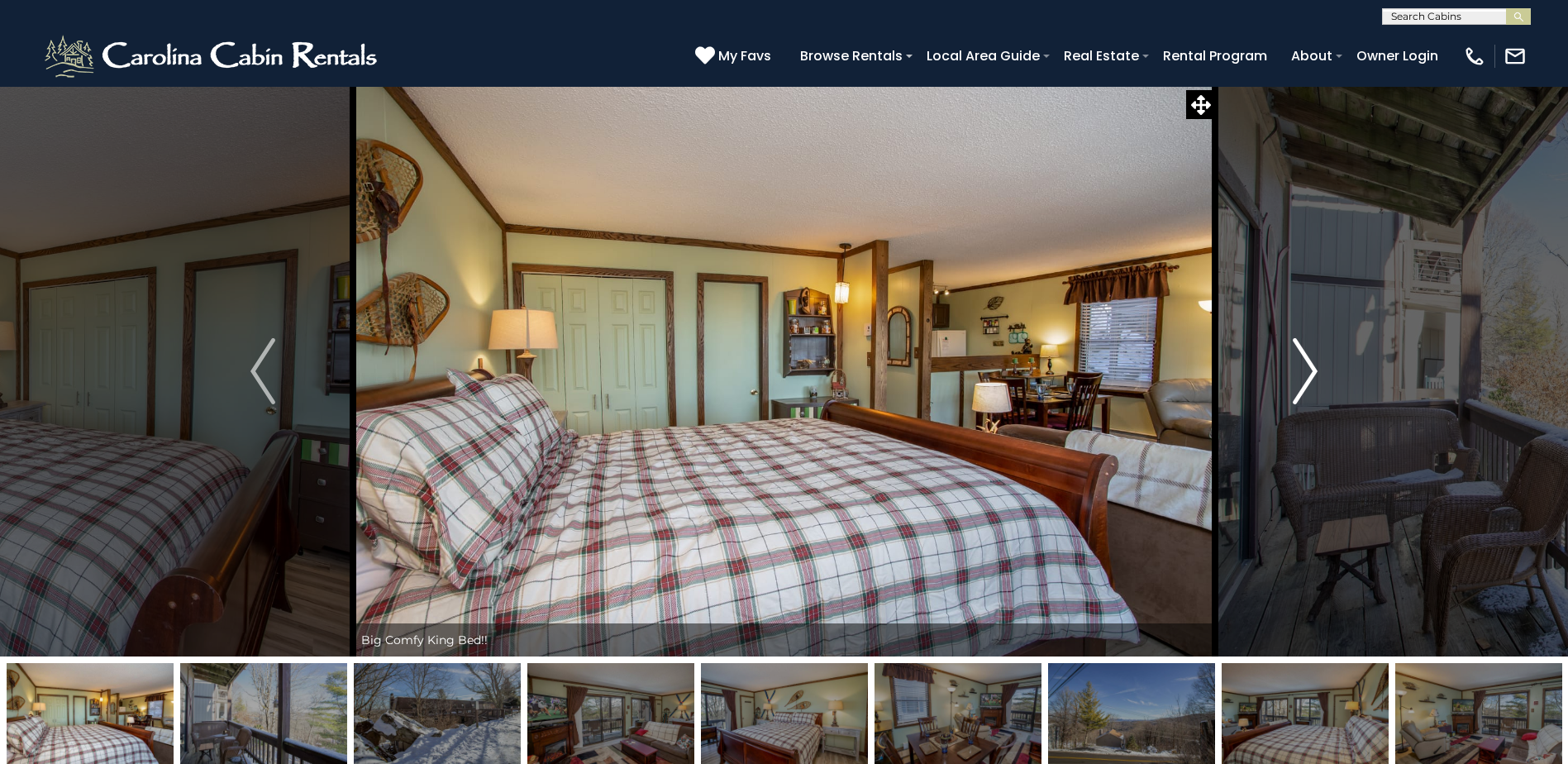
click at [1307, 378] on img "Next" at bounding box center [1305, 371] width 25 height 66
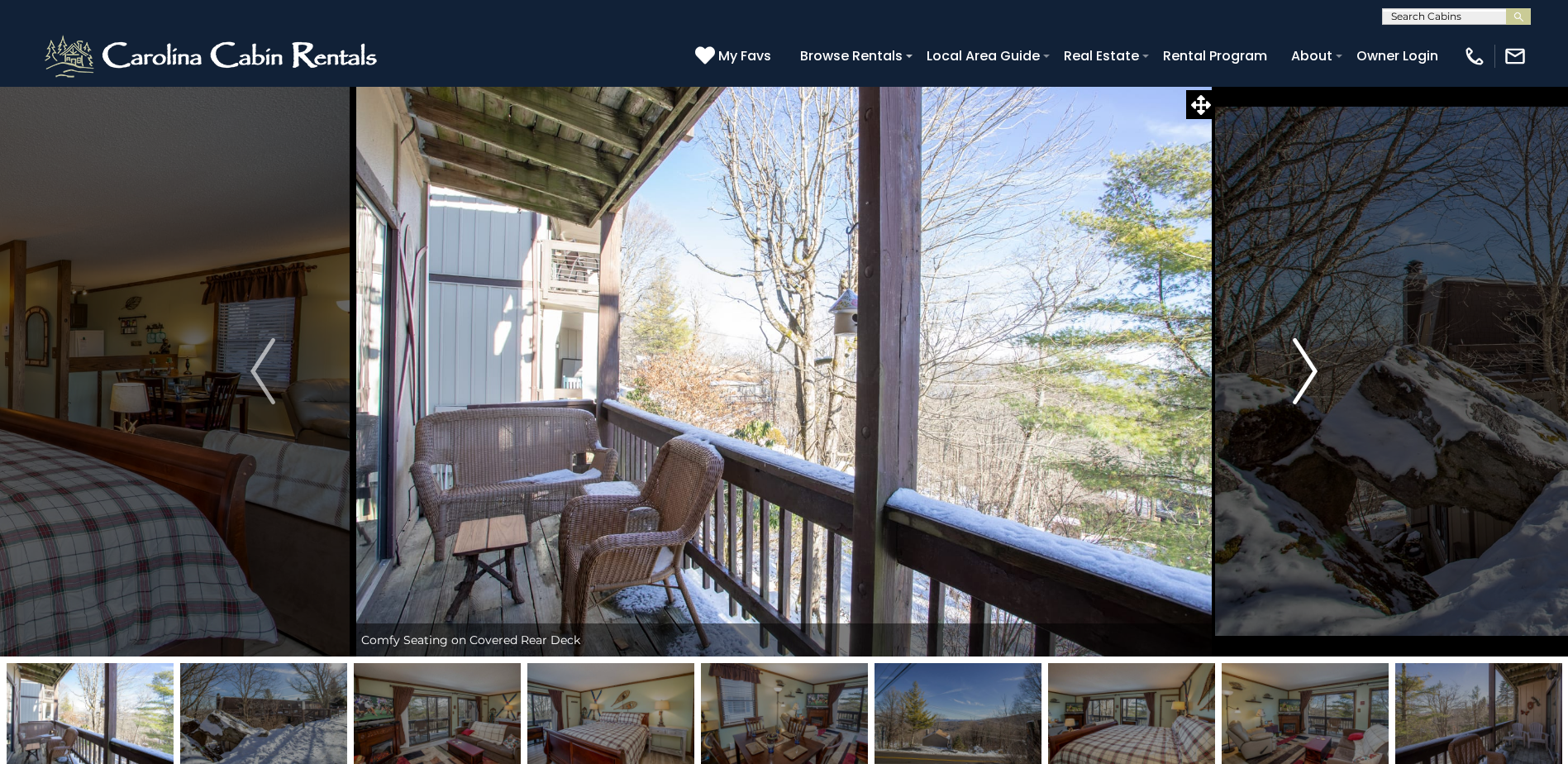
click at [1307, 378] on img "Next" at bounding box center [1305, 371] width 25 height 66
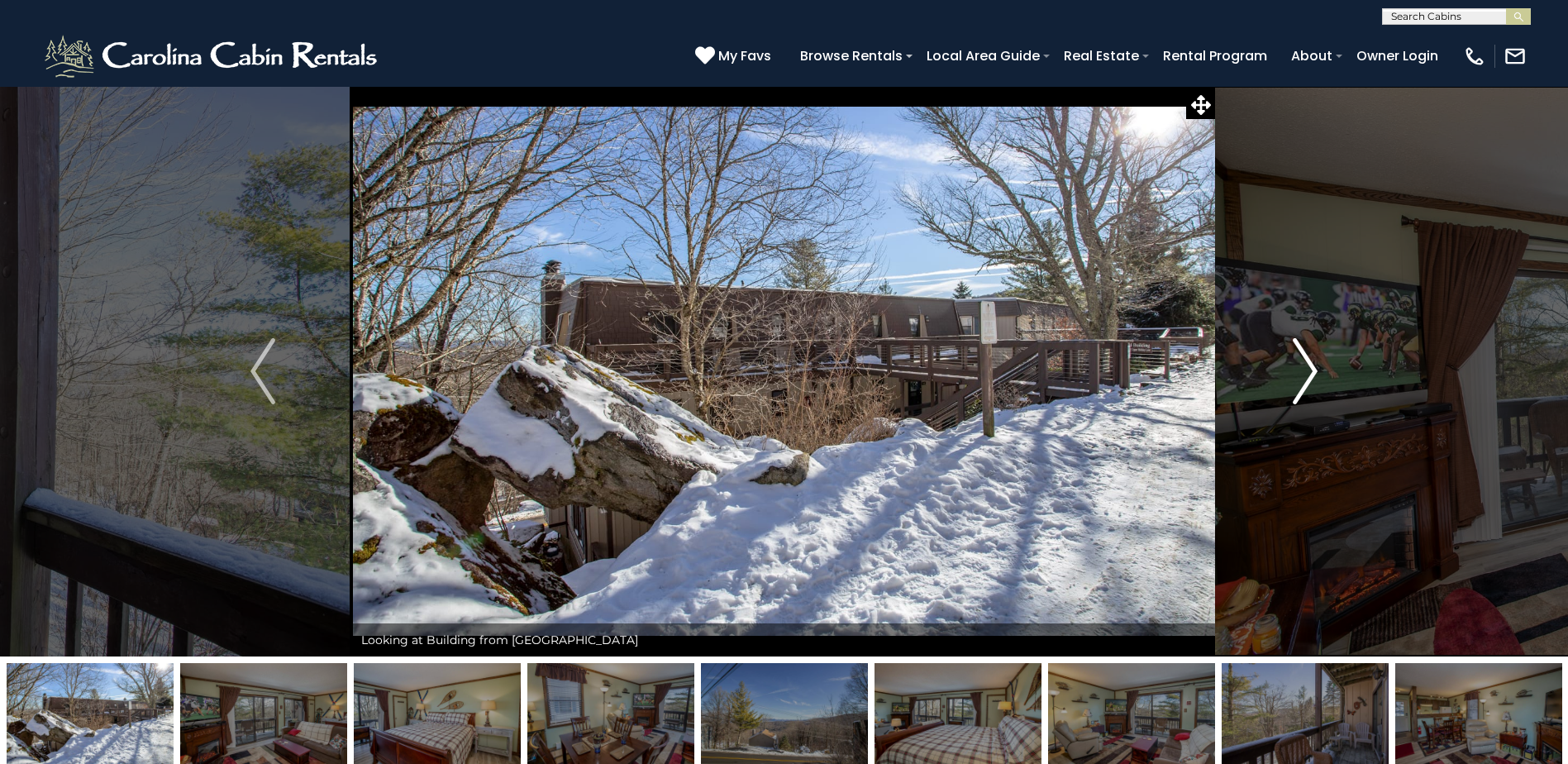
click at [1307, 378] on img "Next" at bounding box center [1305, 371] width 25 height 66
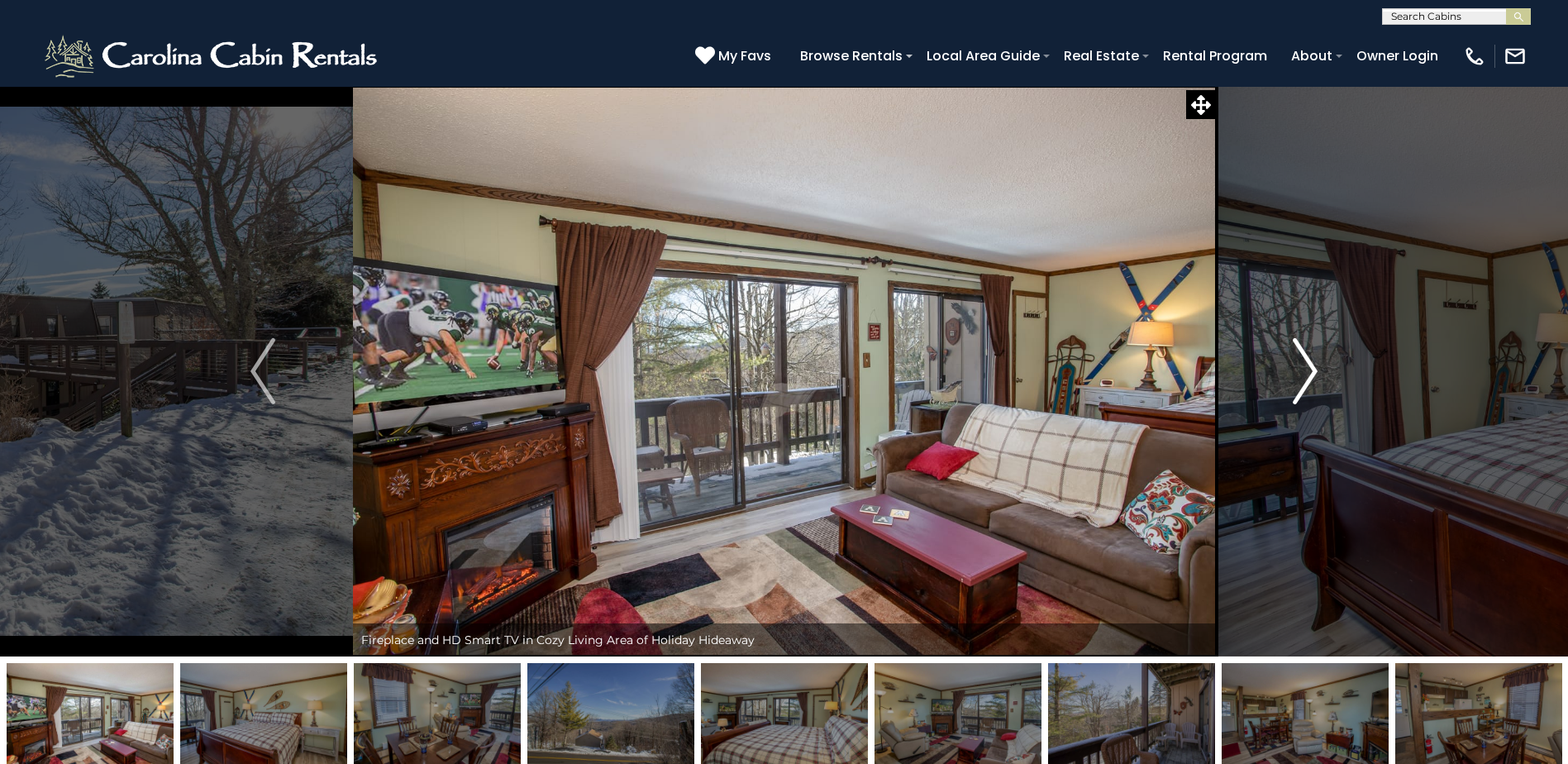
click at [1307, 378] on img "Next" at bounding box center [1305, 371] width 25 height 66
